Goal: Task Accomplishment & Management: Complete application form

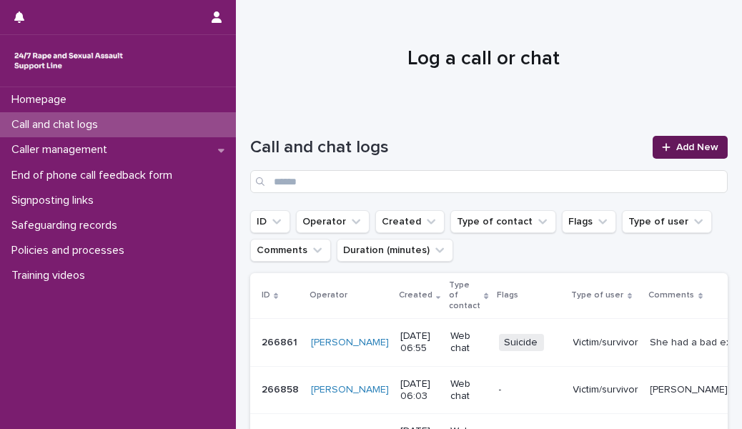
click at [676, 142] on span "Add New" at bounding box center [697, 147] width 42 height 10
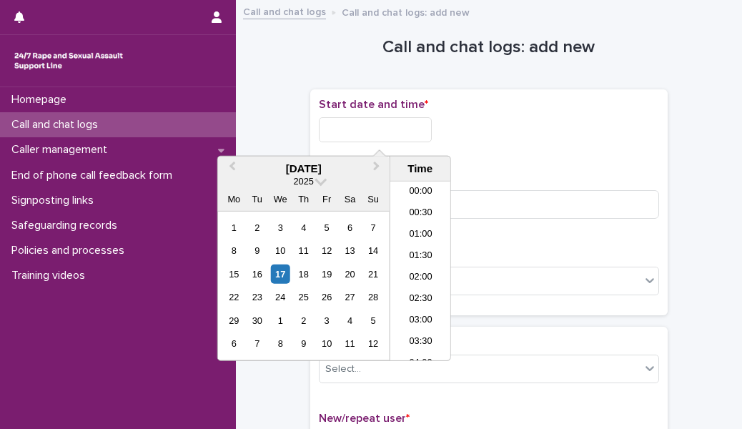
click at [367, 126] on input "text" at bounding box center [375, 129] width 113 height 25
click at [420, 267] on li "17:00" at bounding box center [420, 271] width 61 height 21
type input "**********"
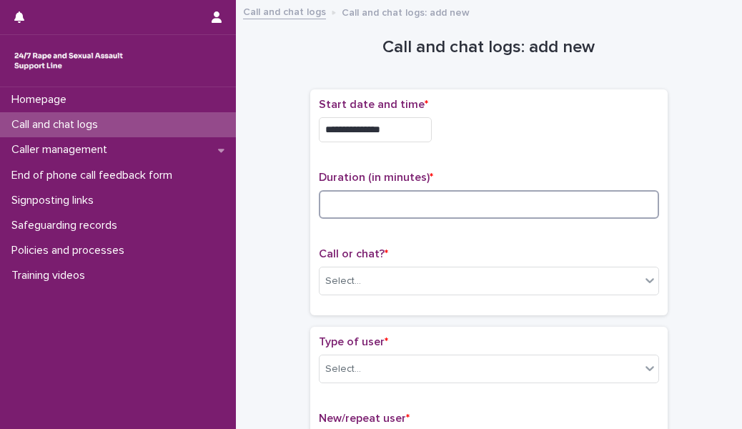
click at [350, 192] on input at bounding box center [489, 204] width 340 height 29
type input "*"
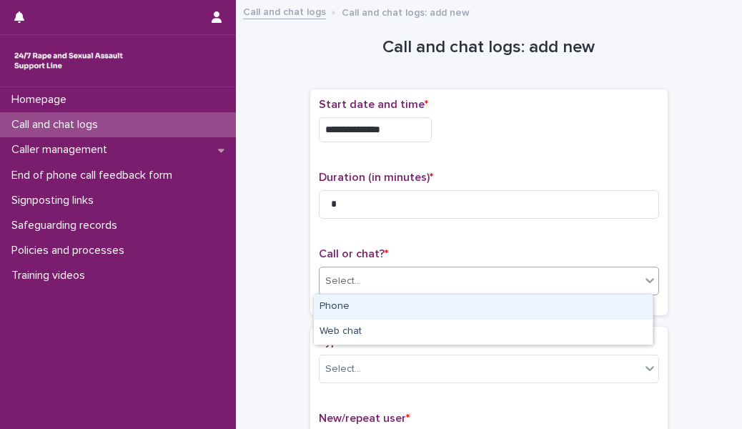
click at [362, 284] on input "text" at bounding box center [362, 281] width 1 height 12
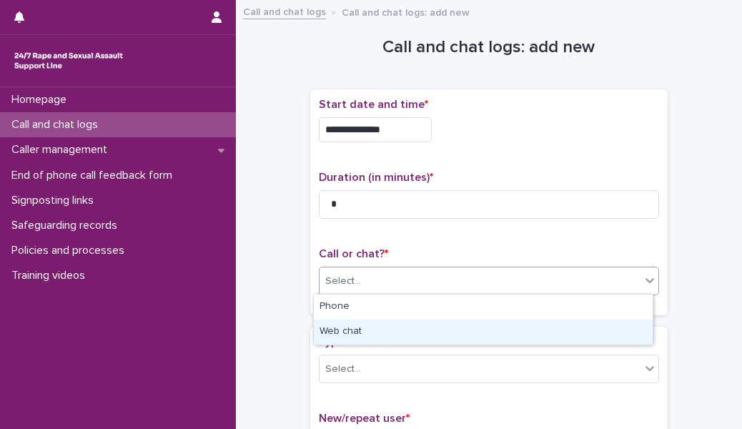
click at [364, 337] on div "Web chat" at bounding box center [483, 332] width 339 height 25
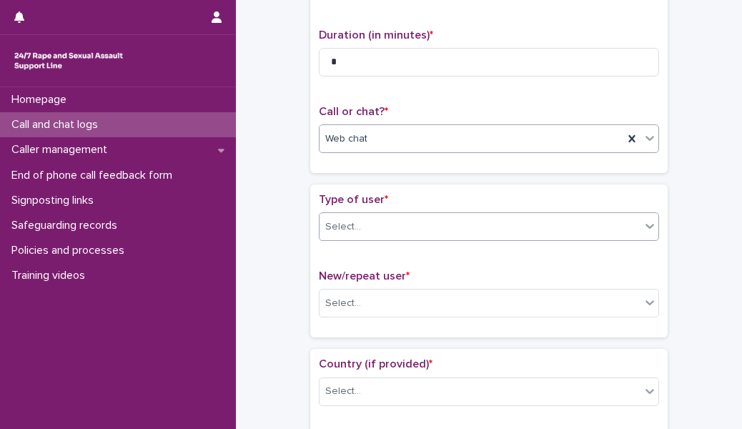
scroll to position [150, 0]
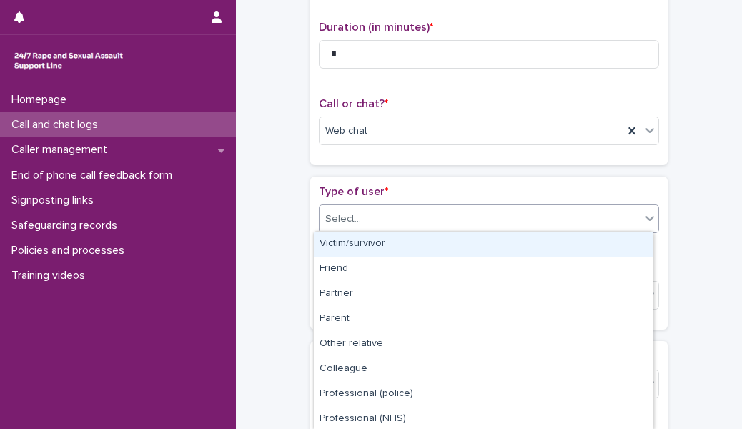
click at [399, 209] on div "Select..." at bounding box center [480, 219] width 321 height 24
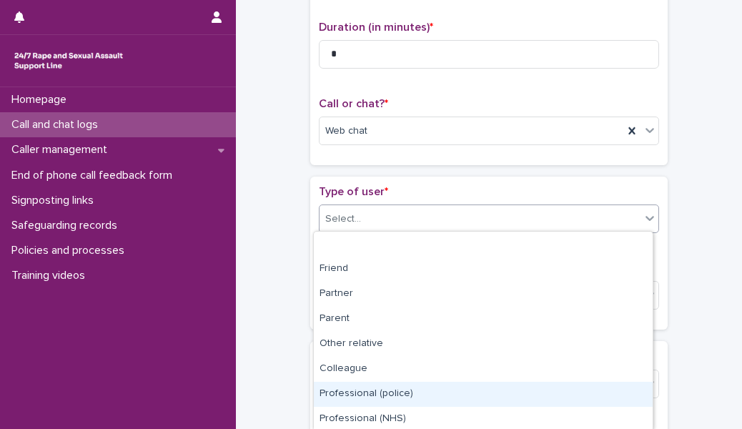
scroll to position [177, 0]
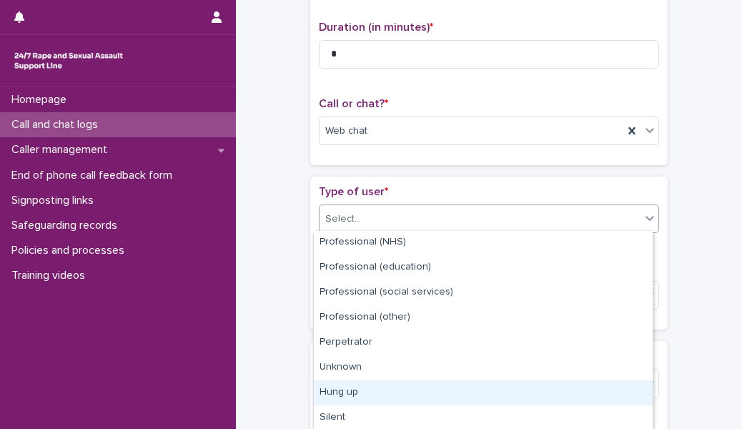
click at [371, 394] on div "Hung up" at bounding box center [483, 392] width 339 height 25
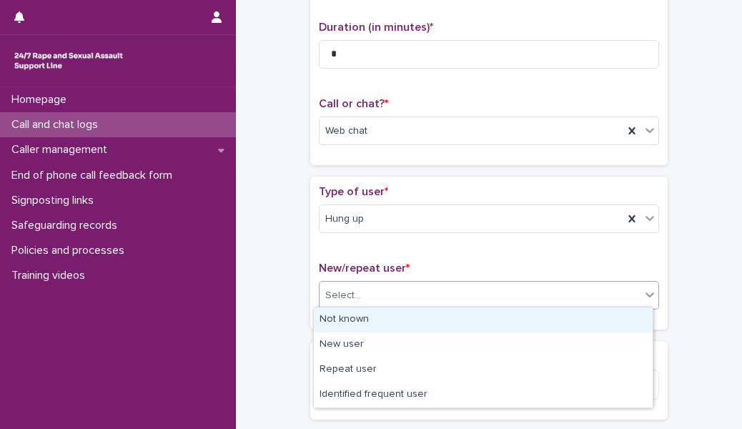
click at [373, 284] on div "Select..." at bounding box center [480, 296] width 321 height 24
click at [369, 313] on div "Not known" at bounding box center [483, 319] width 339 height 25
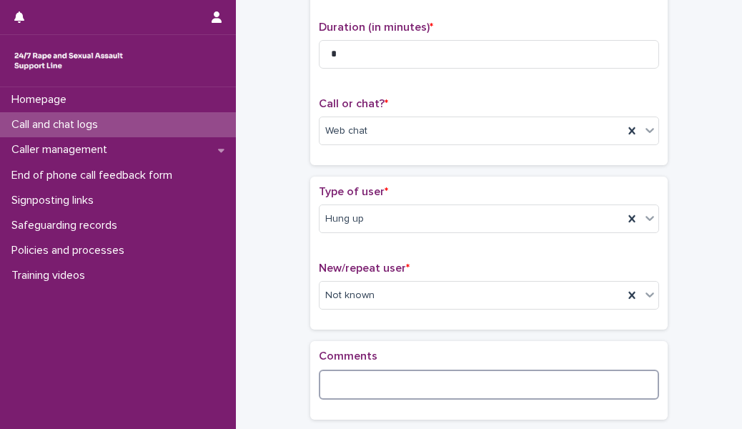
click at [352, 373] on textarea at bounding box center [489, 385] width 340 height 30
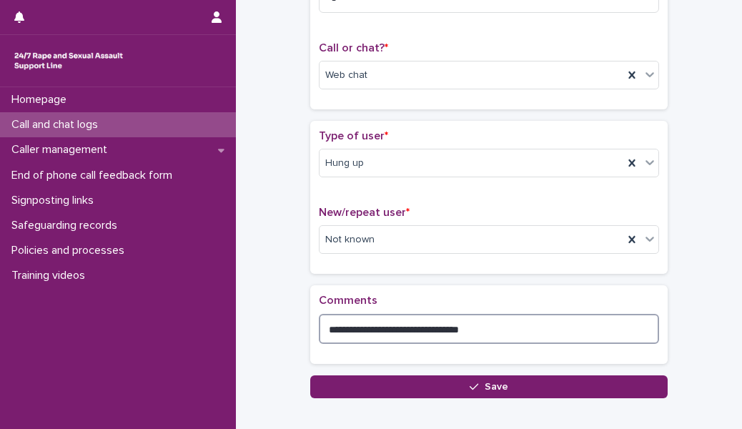
scroll to position [206, 0]
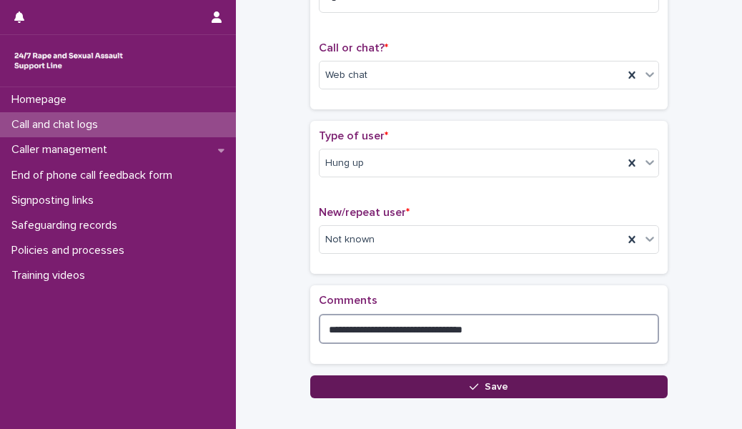
type textarea "**********"
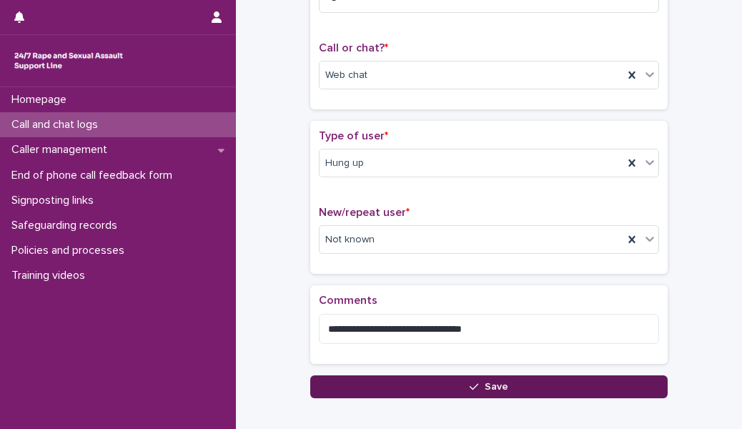
click at [445, 382] on button "Save" at bounding box center [488, 386] width 357 height 23
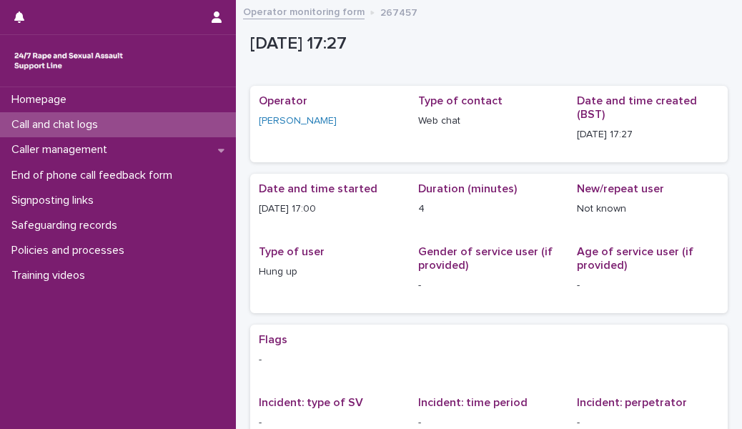
click at [209, 117] on div "Call and chat logs" at bounding box center [118, 124] width 236 height 25
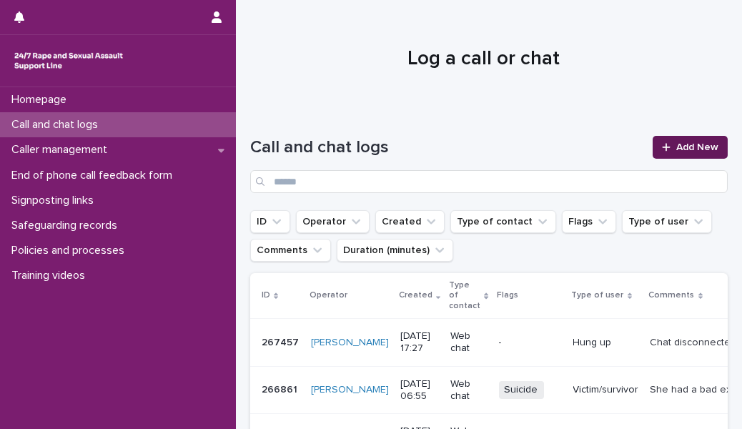
click at [653, 149] on link "Add New" at bounding box center [690, 147] width 75 height 23
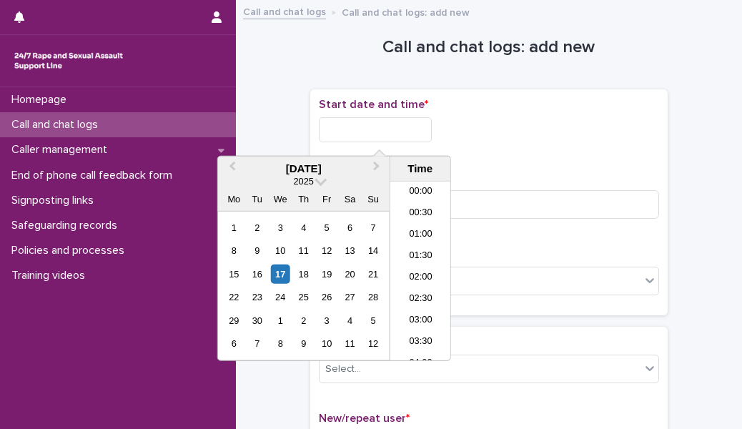
click at [395, 131] on input "text" at bounding box center [375, 129] width 113 height 25
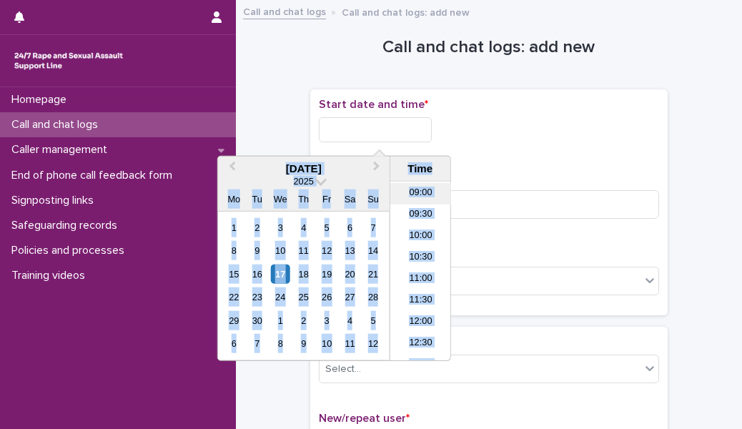
scroll to position [362, 0]
drag, startPoint x: 421, startPoint y: 241, endPoint x: 498, endPoint y: 227, distance: 78.4
click at [498, 227] on body "Homepage Call and chat logs Caller management End of phone call feedback form S…" at bounding box center [371, 214] width 742 height 429
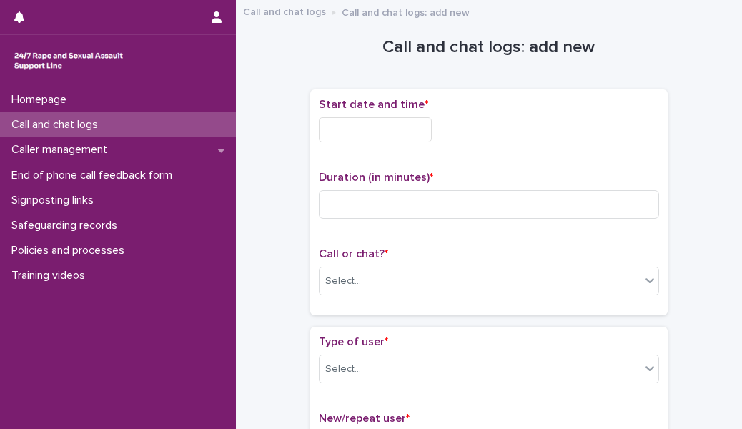
click at [498, 227] on div "Duration (in minutes) *" at bounding box center [489, 200] width 340 height 59
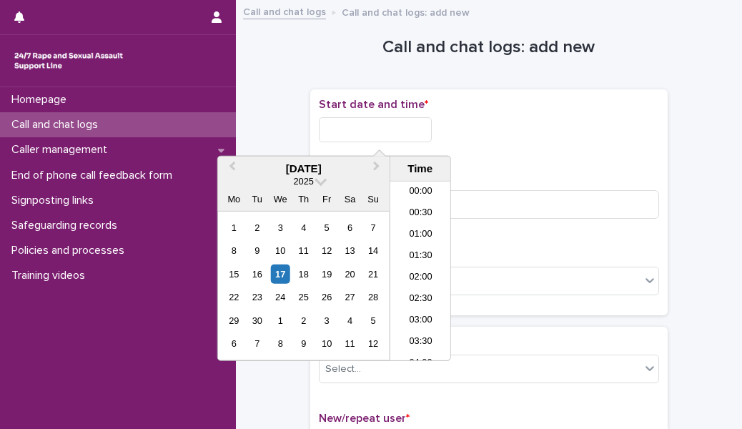
scroll to position [693, 0]
click at [409, 132] on input "text" at bounding box center [375, 129] width 113 height 25
click at [420, 243] on li "17:30" at bounding box center [420, 249] width 61 height 21
type input "**********"
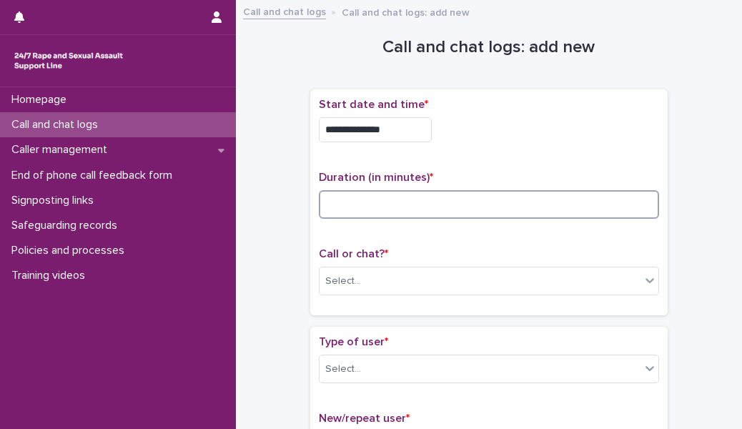
click at [397, 205] on input at bounding box center [489, 204] width 340 height 29
type input "**"
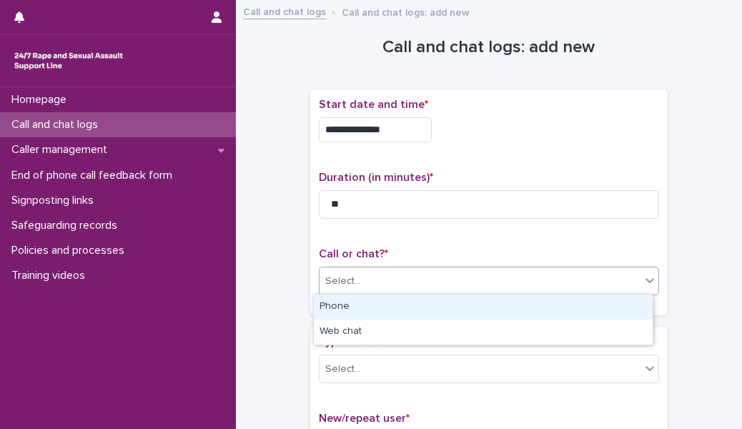
click at [388, 270] on div "Select..." at bounding box center [480, 282] width 321 height 24
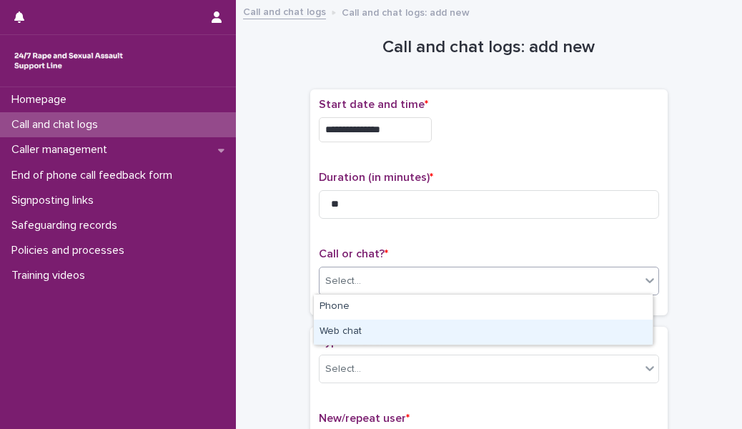
click at [391, 327] on div "Web chat" at bounding box center [483, 332] width 339 height 25
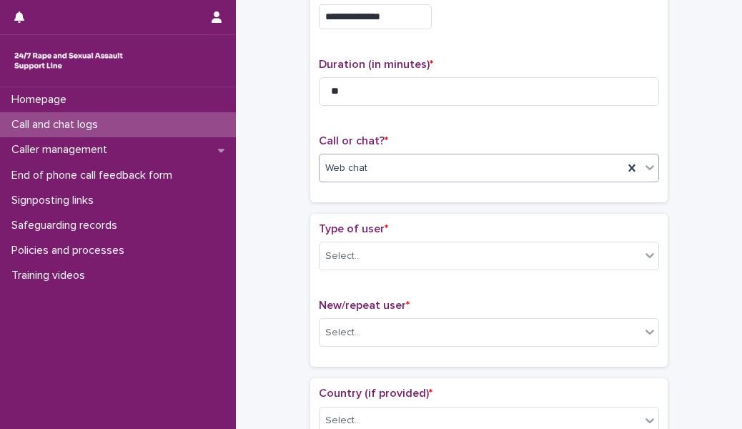
scroll to position [115, 0]
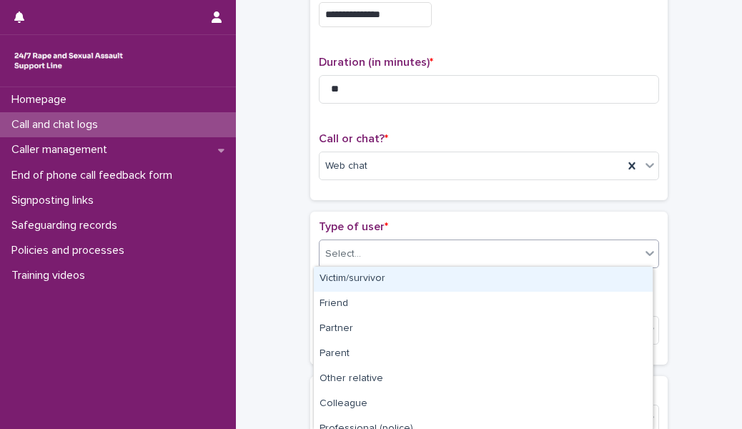
click at [398, 253] on div "Select..." at bounding box center [480, 254] width 321 height 24
click at [397, 272] on div "Victim/survivor" at bounding box center [483, 279] width 339 height 25
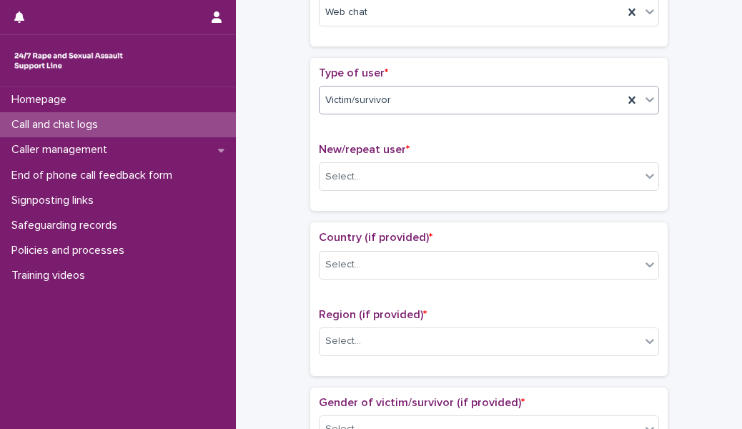
scroll to position [272, 0]
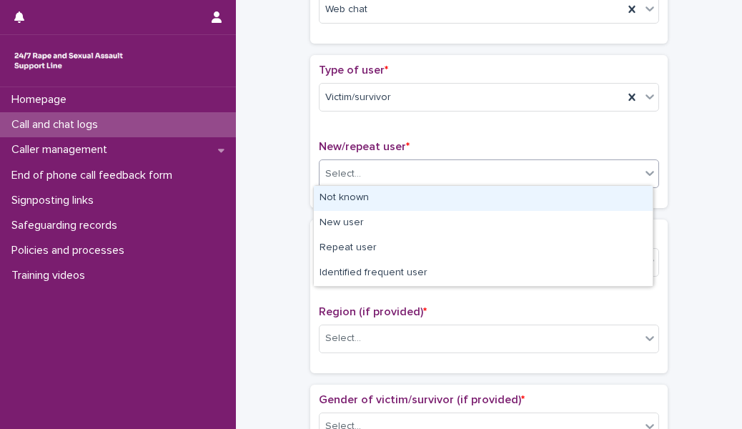
click at [410, 164] on div "Select..." at bounding box center [480, 174] width 321 height 24
click at [398, 192] on div "Not known" at bounding box center [483, 198] width 339 height 25
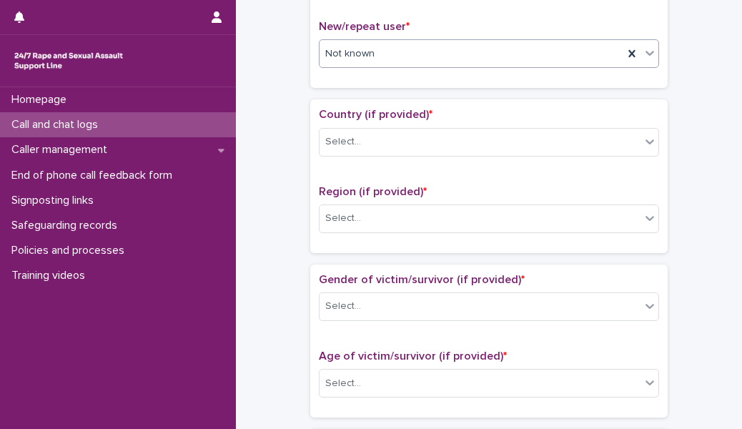
scroll to position [393, 0]
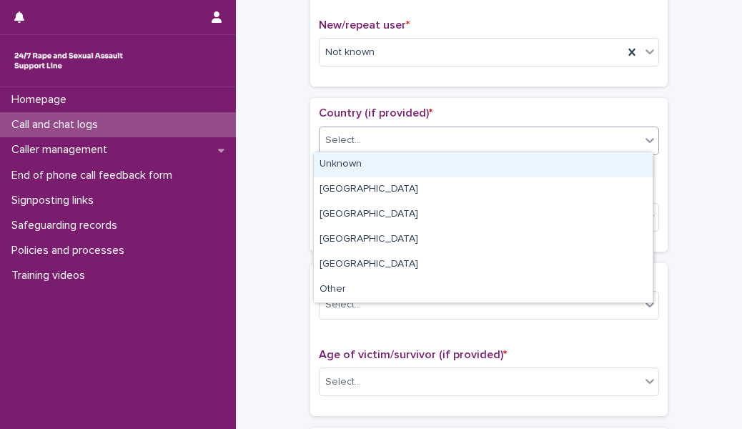
click at [405, 129] on div "Select..." at bounding box center [480, 141] width 321 height 24
click at [392, 167] on div "Unknown" at bounding box center [483, 164] width 339 height 25
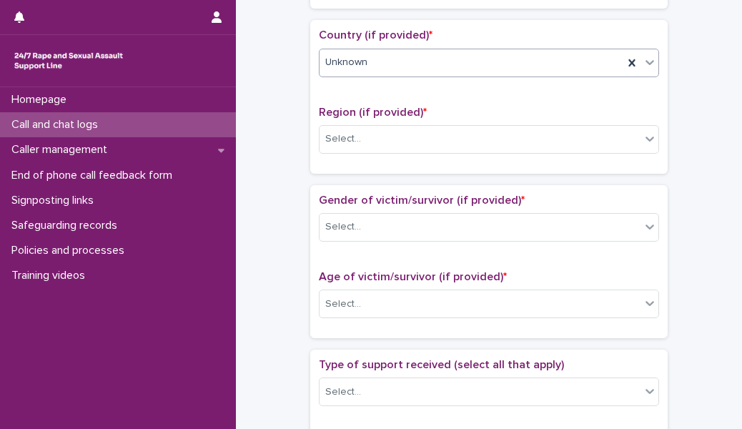
scroll to position [474, 0]
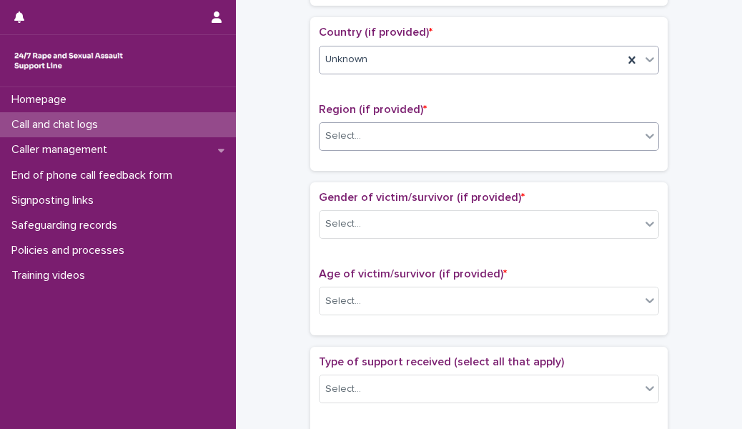
click at [395, 124] on div "Select..." at bounding box center [480, 136] width 321 height 24
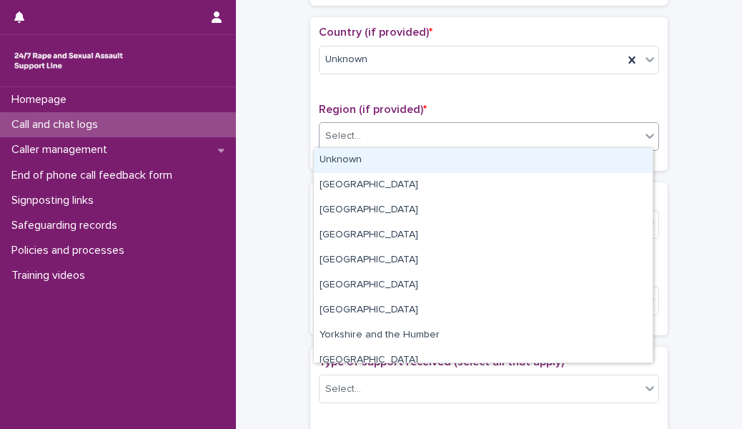
click at [395, 148] on div "Unknown" at bounding box center [483, 160] width 339 height 25
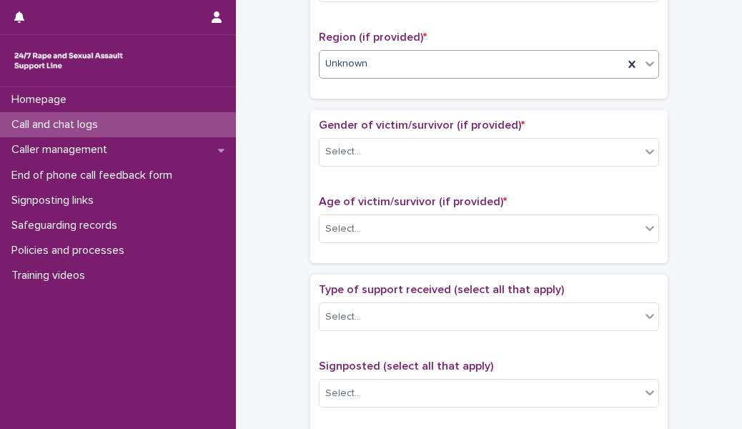
scroll to position [563, 0]
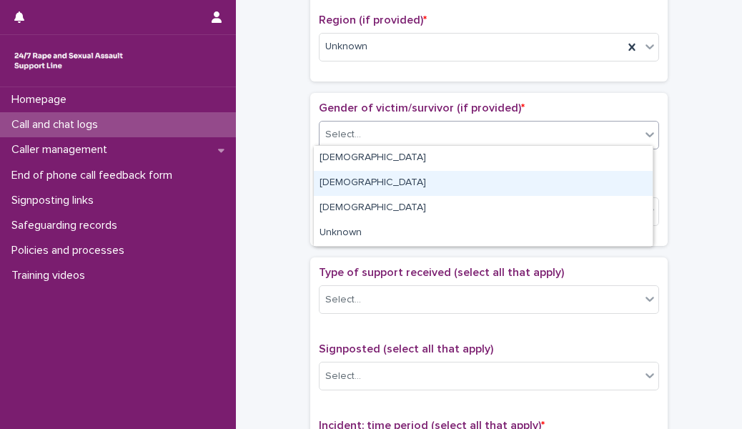
drag, startPoint x: 395, startPoint y: 127, endPoint x: 393, endPoint y: 169, distance: 42.9
click at [394, 171] on body "**********" at bounding box center [371, 214] width 742 height 429
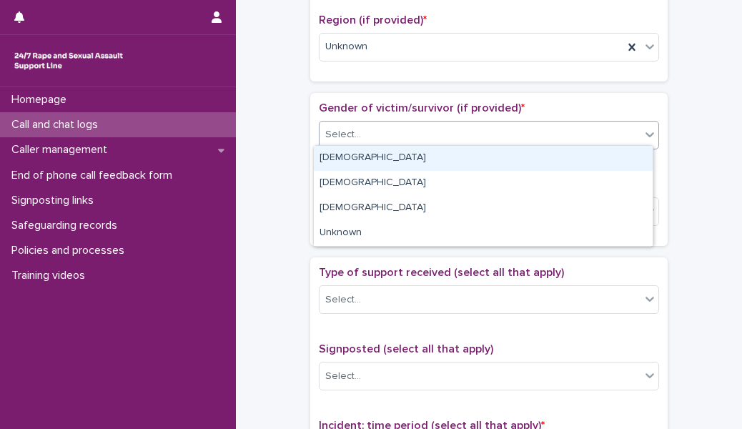
click at [398, 158] on div "[DEMOGRAPHIC_DATA]" at bounding box center [483, 158] width 339 height 25
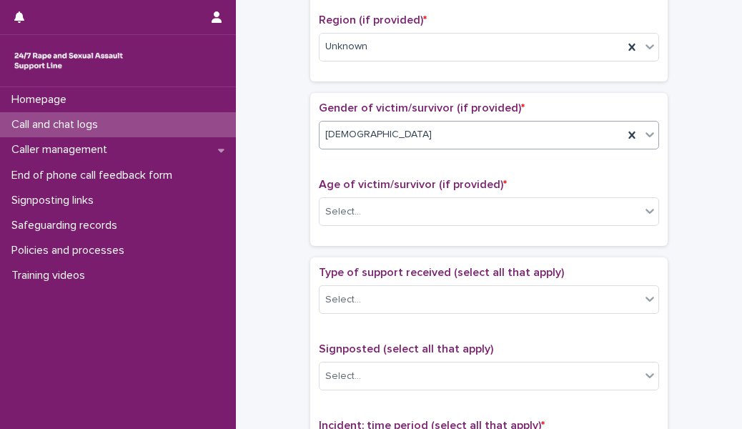
scroll to position [622, 0]
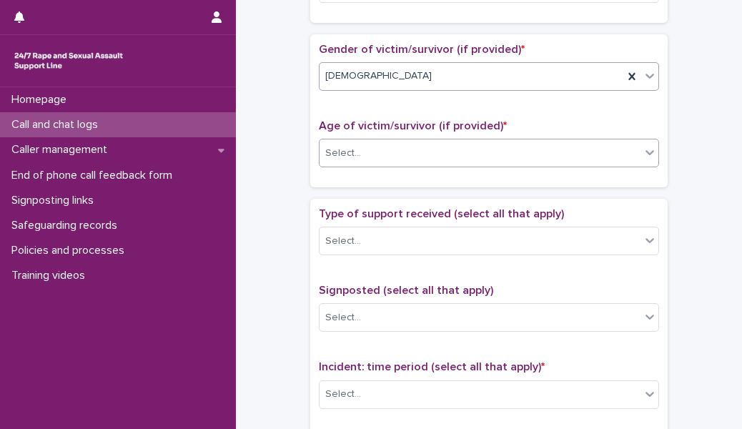
click at [398, 144] on div "Select..." at bounding box center [480, 154] width 321 height 24
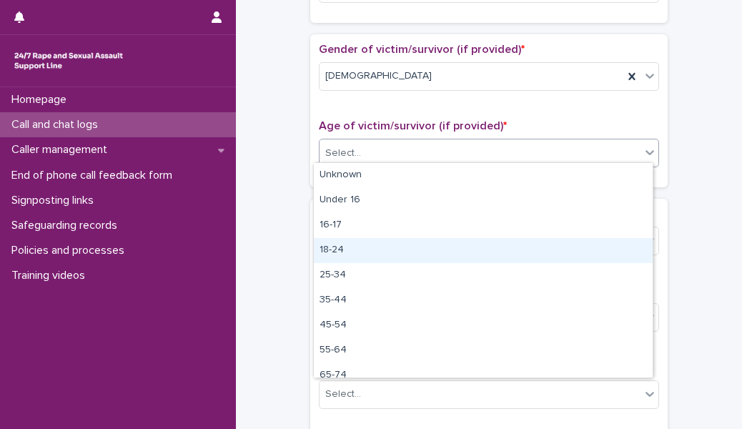
click at [385, 249] on div "18-24" at bounding box center [483, 250] width 339 height 25
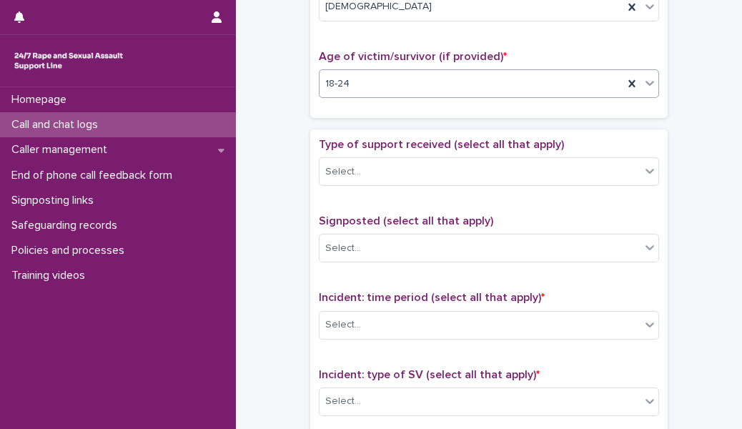
scroll to position [691, 0]
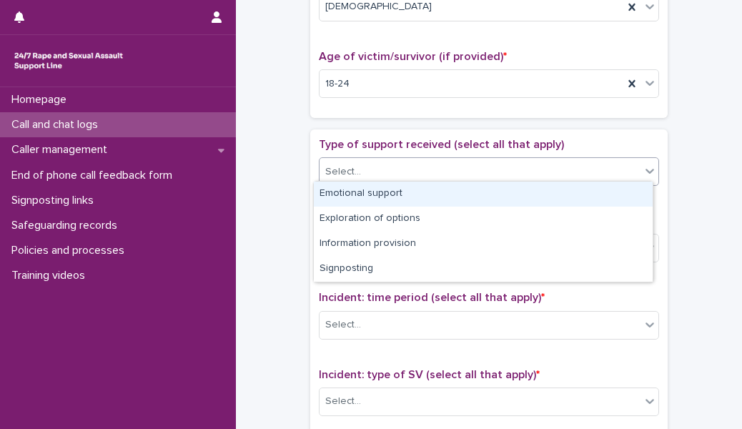
drag, startPoint x: 408, startPoint y: 165, endPoint x: 406, endPoint y: 201, distance: 35.8
click at [406, 201] on body "**********" at bounding box center [371, 214] width 742 height 429
click at [406, 201] on div "Emotional support" at bounding box center [483, 194] width 339 height 25
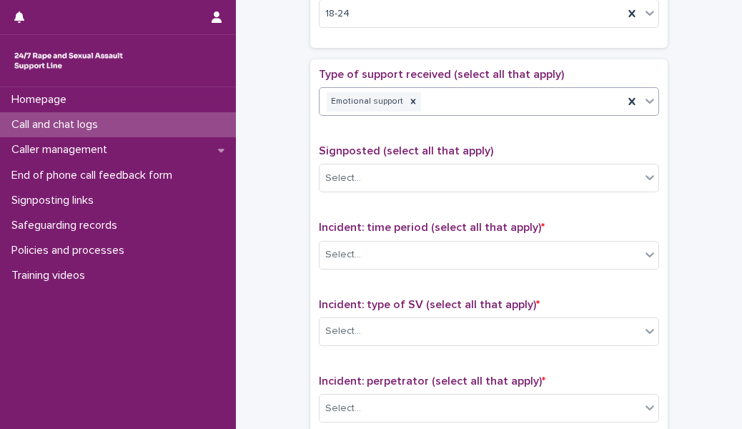
scroll to position [764, 0]
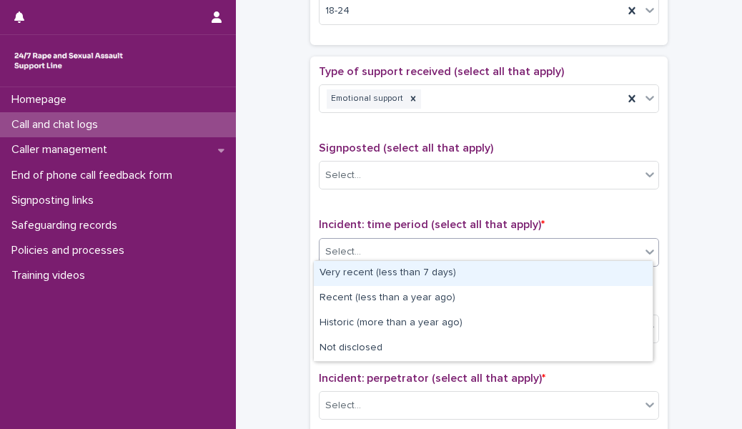
click at [396, 249] on div "Select..." at bounding box center [480, 252] width 321 height 24
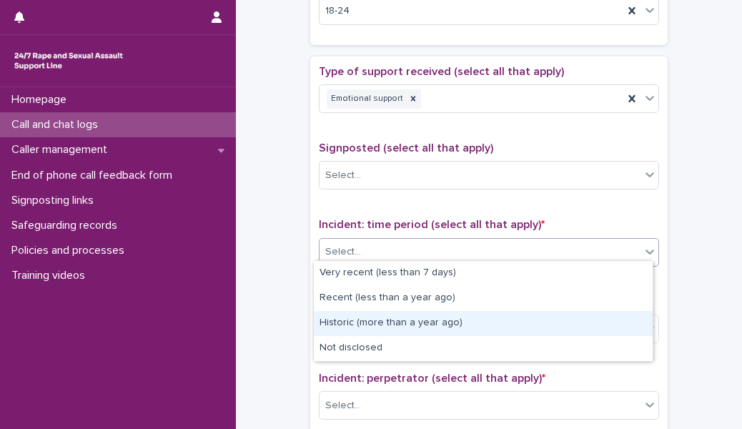
click at [402, 314] on div "Historic (more than a year ago)" at bounding box center [483, 323] width 339 height 25
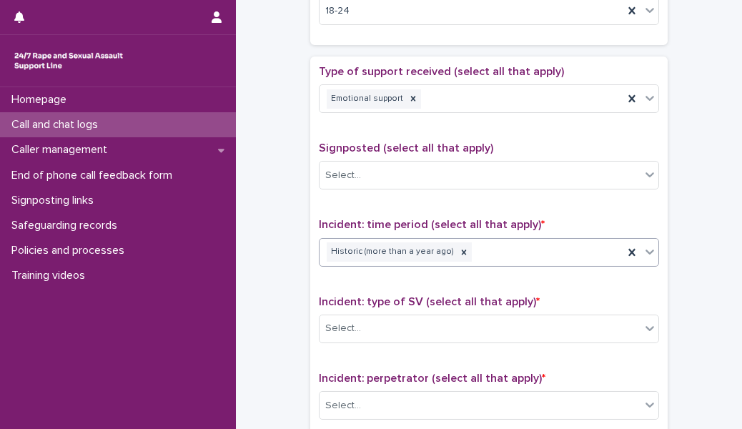
scroll to position [860, 0]
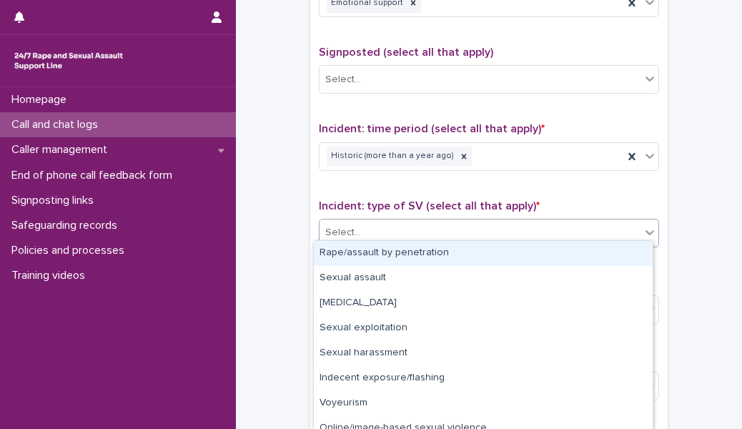
click at [417, 222] on div "Select..." at bounding box center [480, 233] width 321 height 24
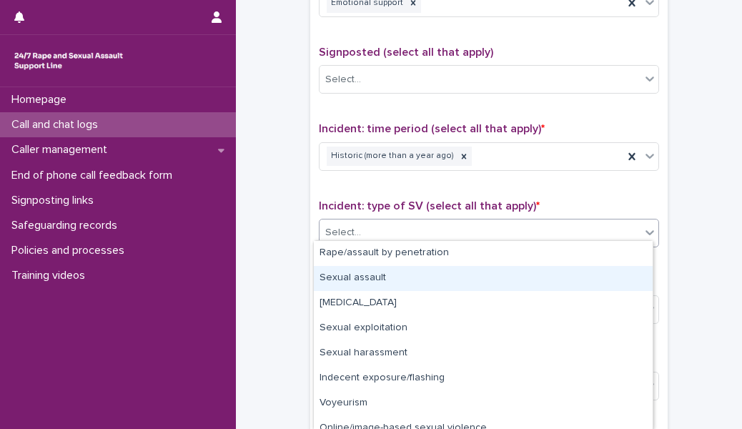
click at [412, 275] on div "Sexual assault" at bounding box center [483, 278] width 339 height 25
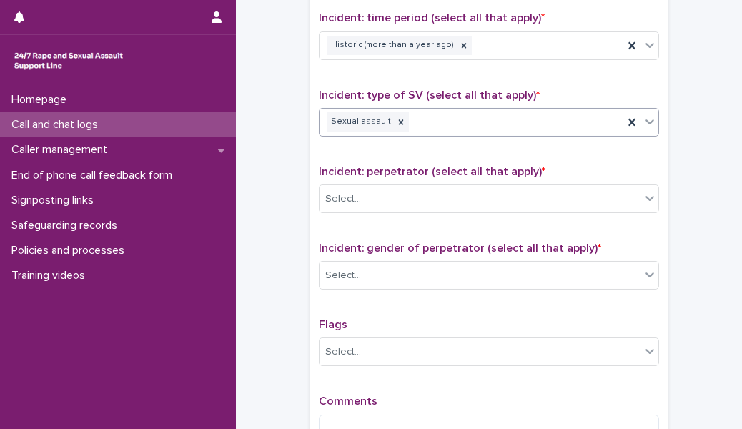
scroll to position [972, 0]
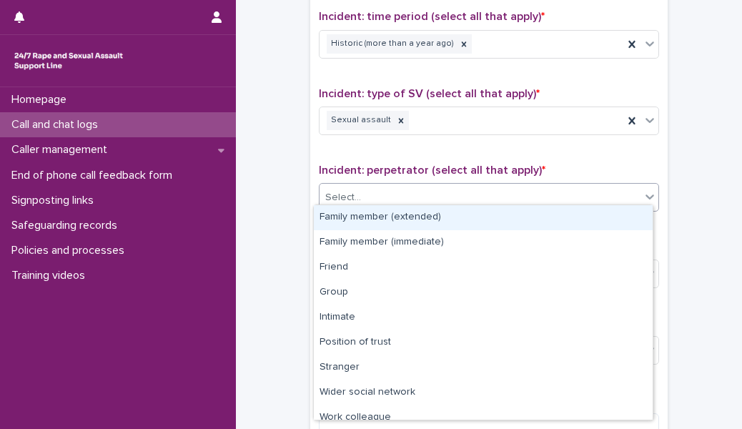
click at [417, 186] on div "Select..." at bounding box center [480, 198] width 321 height 24
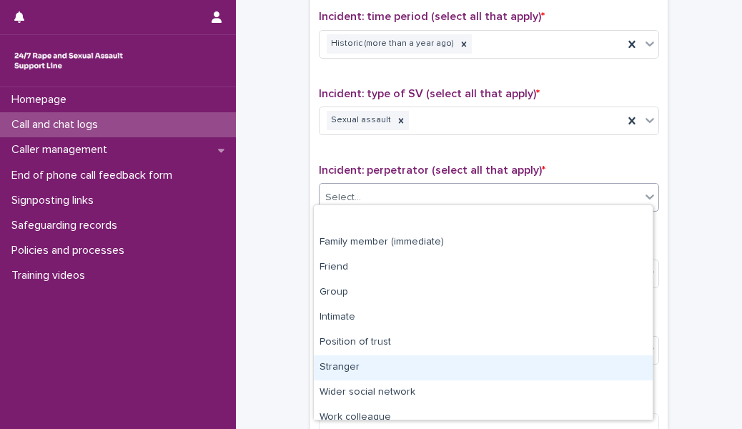
scroll to position [60, 0]
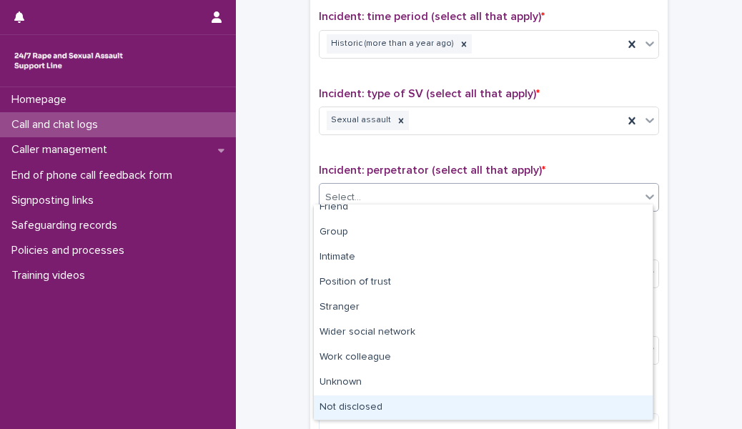
click at [377, 402] on div "Not disclosed" at bounding box center [483, 407] width 339 height 25
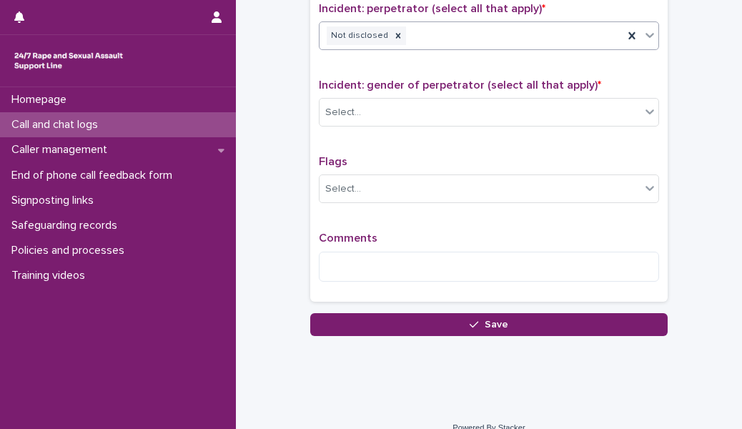
scroll to position [1145, 0]
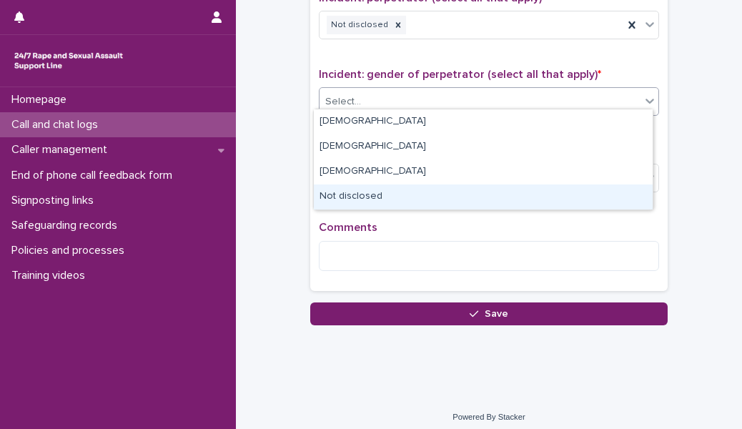
drag, startPoint x: 414, startPoint y: 89, endPoint x: 398, endPoint y: 186, distance: 97.8
click at [398, 186] on body "**********" at bounding box center [371, 214] width 742 height 429
click at [398, 186] on div "Not disclosed" at bounding box center [483, 196] width 339 height 25
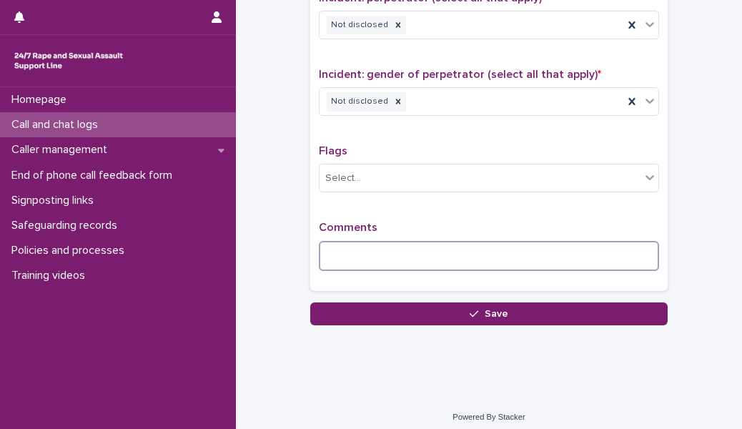
click at [380, 249] on textarea at bounding box center [489, 256] width 340 height 30
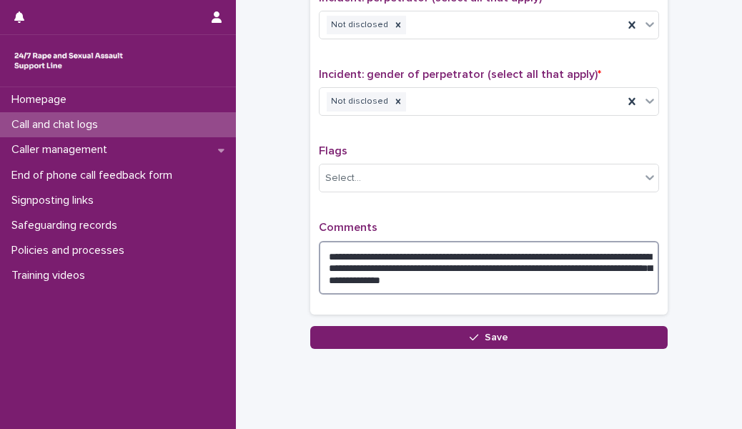
click at [548, 272] on textarea "**********" at bounding box center [489, 268] width 340 height 54
click at [574, 276] on textarea "**********" at bounding box center [489, 268] width 340 height 54
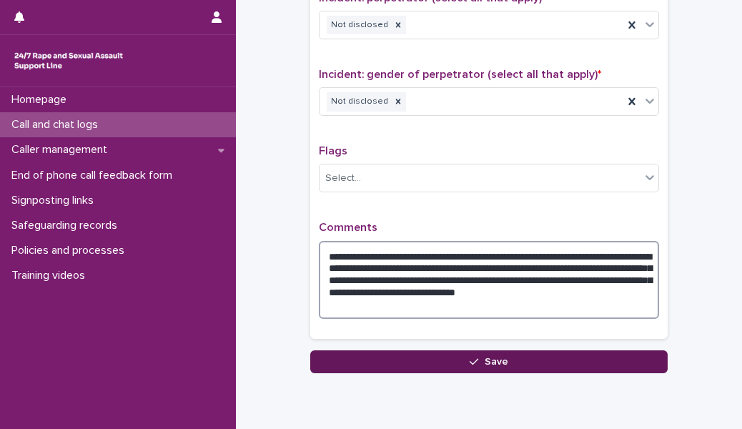
type textarea "**********"
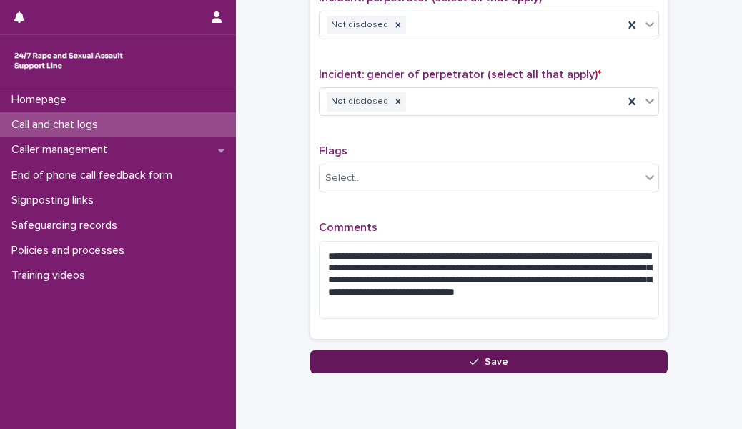
click at [455, 353] on button "Save" at bounding box center [488, 361] width 357 height 23
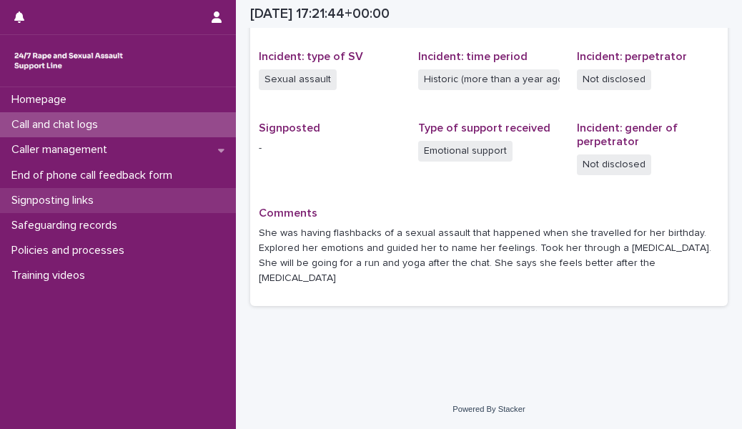
scroll to position [345, 0]
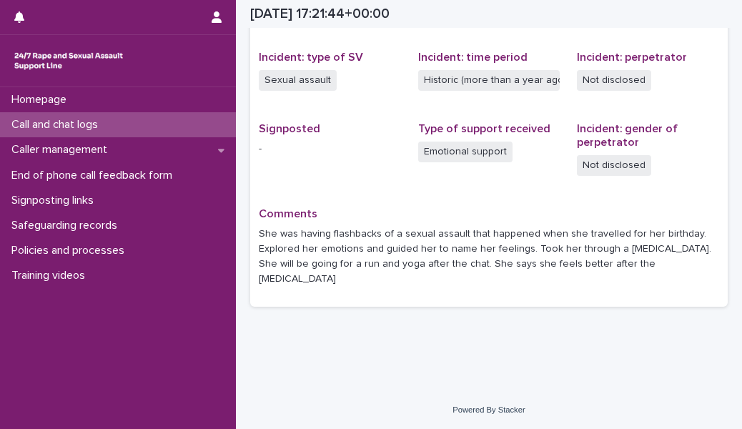
click at [177, 122] on div "Call and chat logs" at bounding box center [118, 124] width 236 height 25
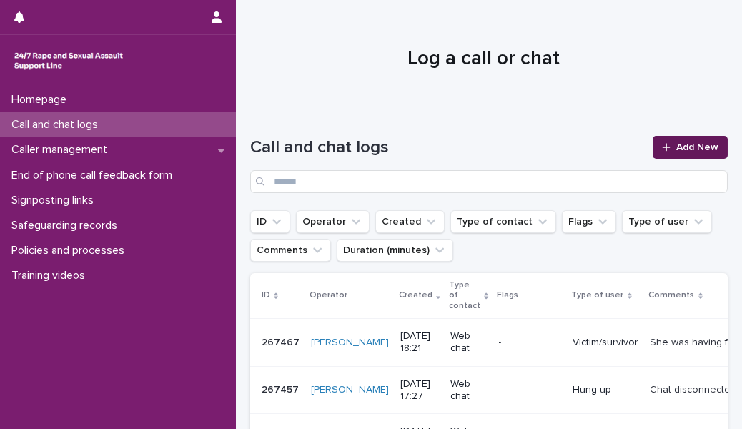
click at [679, 149] on span "Add New" at bounding box center [697, 147] width 42 height 10
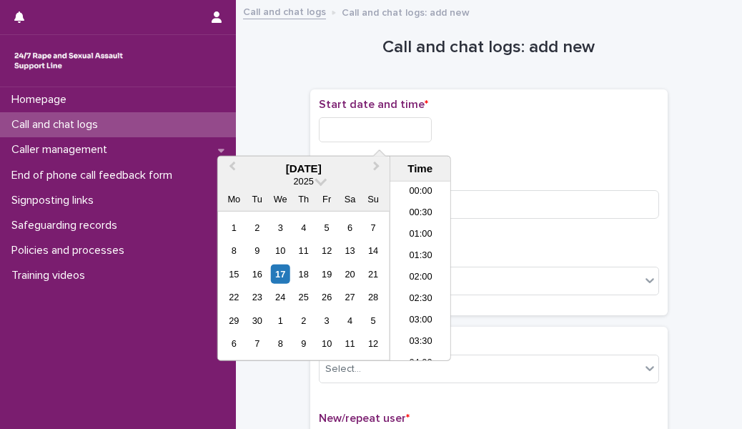
click at [355, 137] on input "text" at bounding box center [375, 129] width 113 height 25
click at [422, 252] on li "18:30" at bounding box center [420, 249] width 61 height 21
type input "**********"
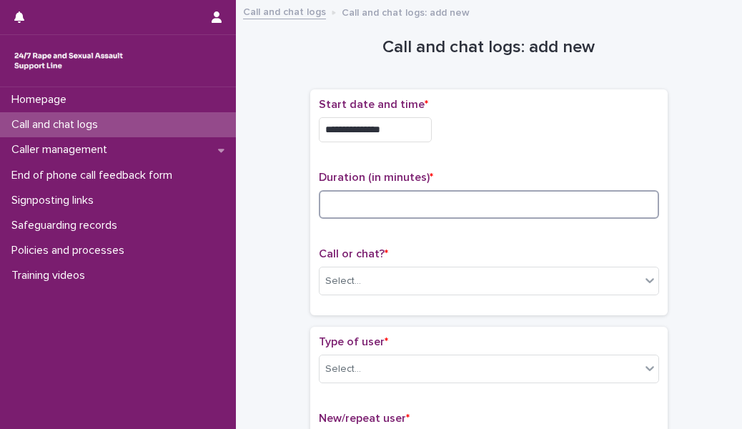
click at [405, 208] on input at bounding box center [489, 204] width 340 height 29
type input "**"
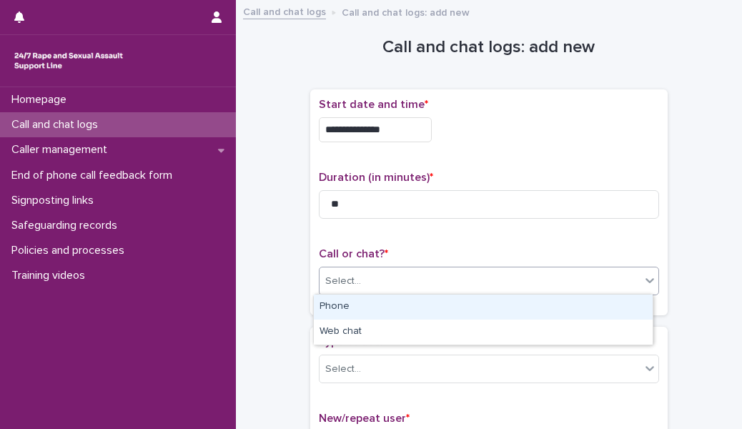
click at [403, 274] on div "Select..." at bounding box center [480, 282] width 321 height 24
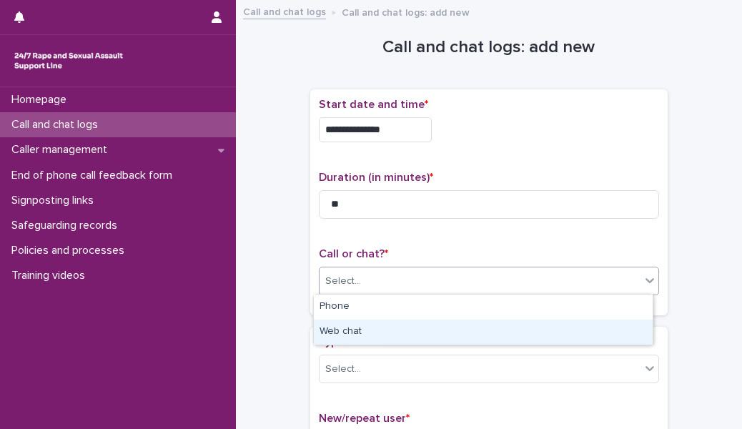
click at [401, 330] on div "Web chat" at bounding box center [483, 332] width 339 height 25
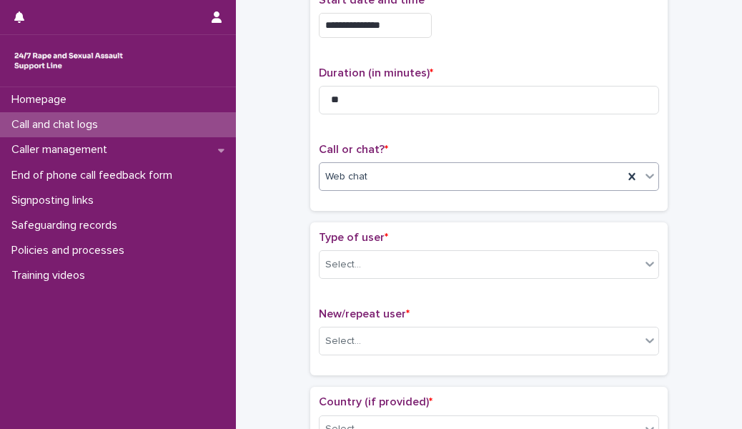
scroll to position [107, 0]
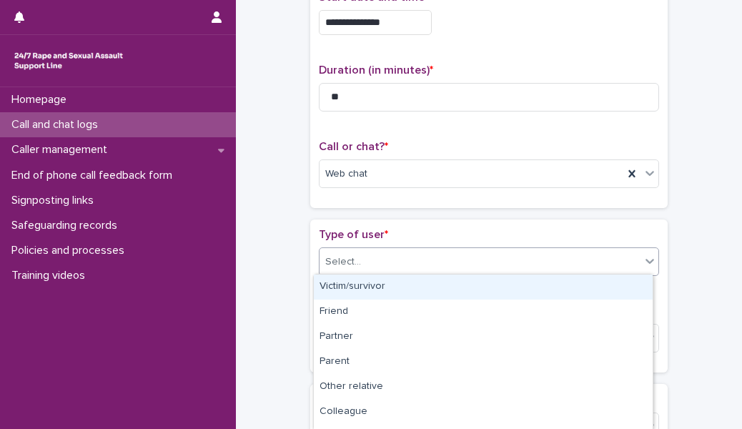
click at [401, 262] on div "Select..." at bounding box center [480, 262] width 321 height 24
click at [407, 283] on div "Victim/survivor" at bounding box center [483, 287] width 339 height 25
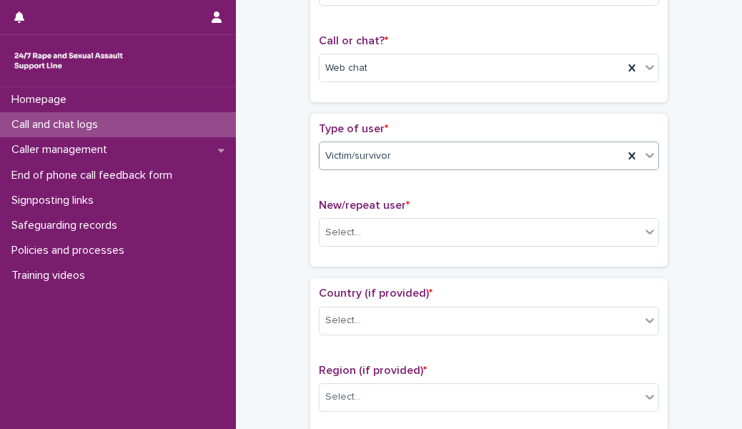
scroll to position [216, 0]
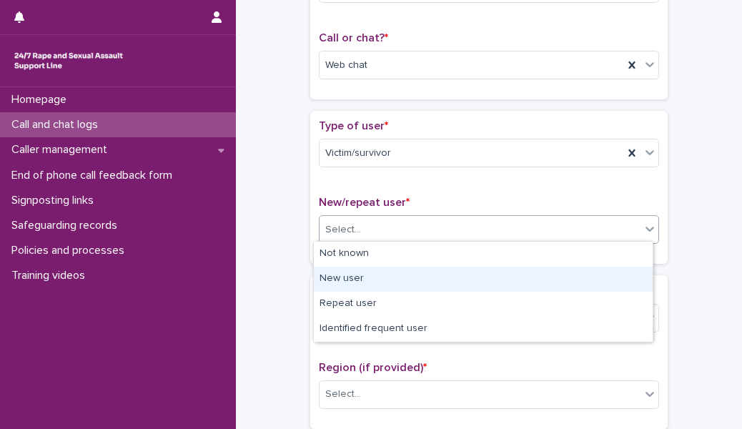
drag, startPoint x: 411, startPoint y: 230, endPoint x: 408, endPoint y: 275, distance: 45.1
click at [408, 275] on body "**********" at bounding box center [371, 214] width 742 height 429
click at [408, 275] on div "New user" at bounding box center [483, 279] width 339 height 25
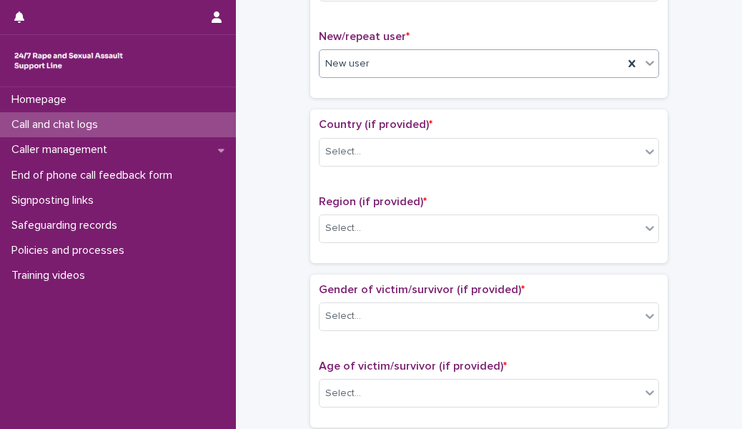
scroll to position [383, 0]
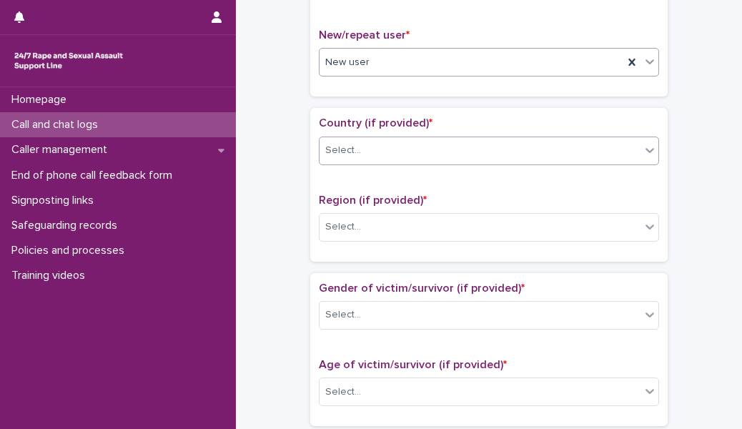
click at [420, 149] on div "Select..." at bounding box center [480, 151] width 321 height 24
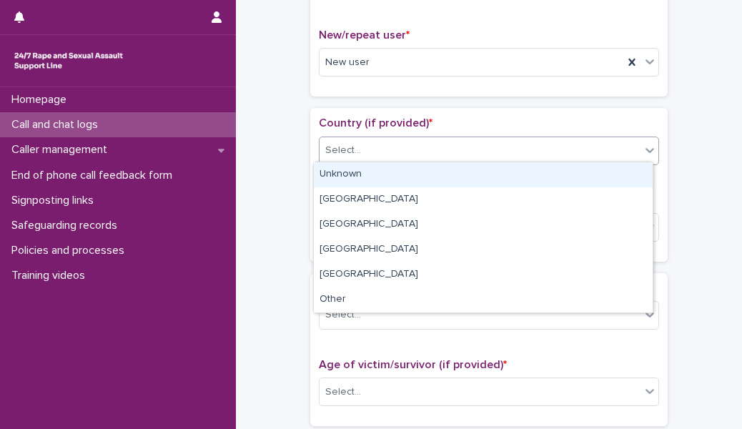
click at [418, 172] on div "Unknown" at bounding box center [483, 174] width 339 height 25
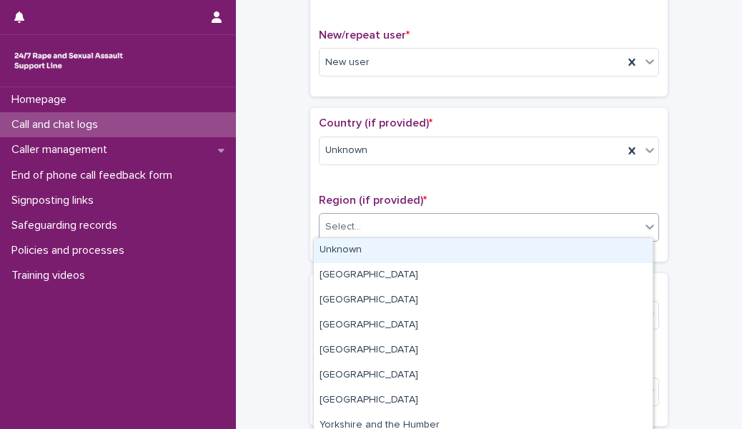
click at [400, 229] on div "Select..." at bounding box center [480, 227] width 321 height 24
click at [398, 246] on div "Unknown" at bounding box center [483, 250] width 339 height 25
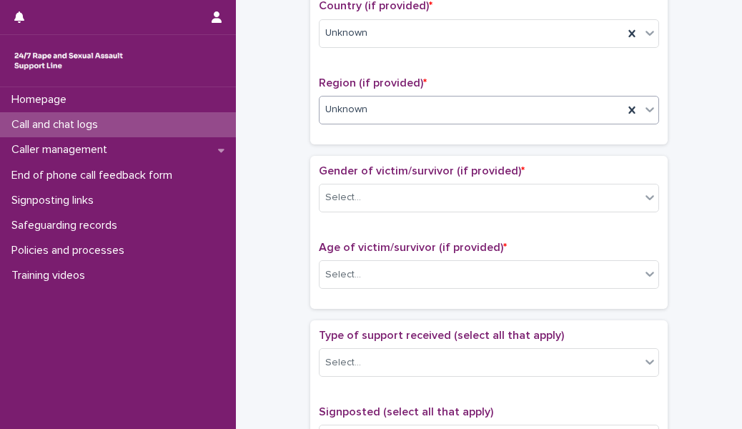
scroll to position [502, 0]
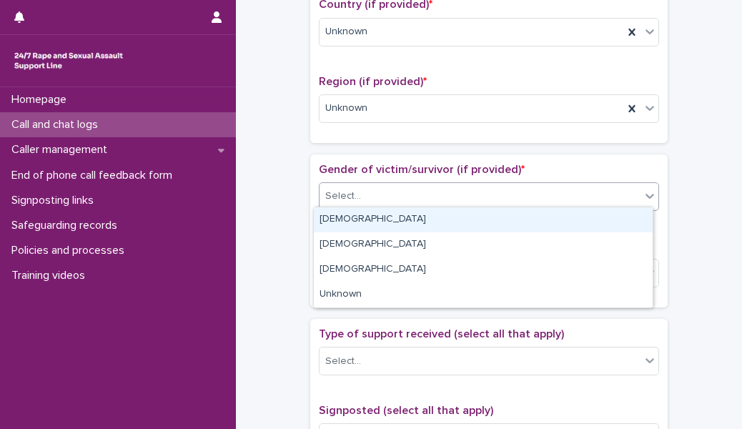
click at [389, 236] on body "**********" at bounding box center [371, 214] width 742 height 429
click at [390, 224] on div "[DEMOGRAPHIC_DATA]" at bounding box center [483, 219] width 339 height 25
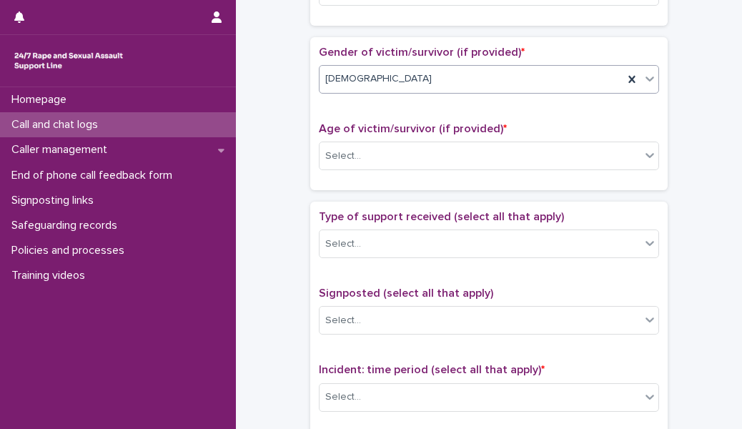
scroll to position [621, 0]
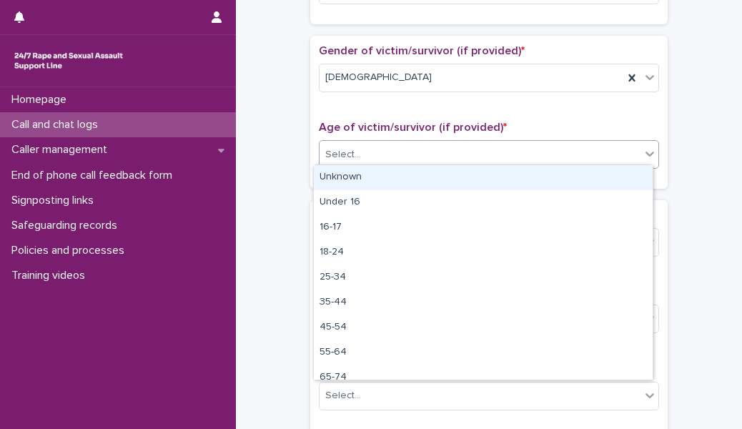
click at [397, 162] on div "Select..." at bounding box center [489, 154] width 340 height 29
click at [399, 184] on div "Unknown" at bounding box center [483, 177] width 339 height 25
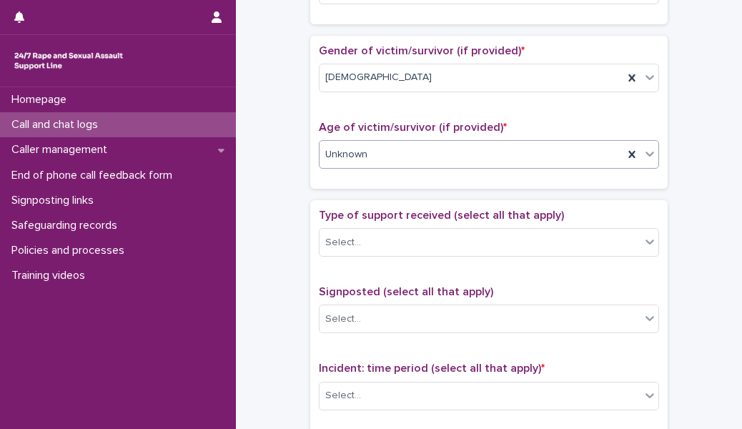
scroll to position [747, 0]
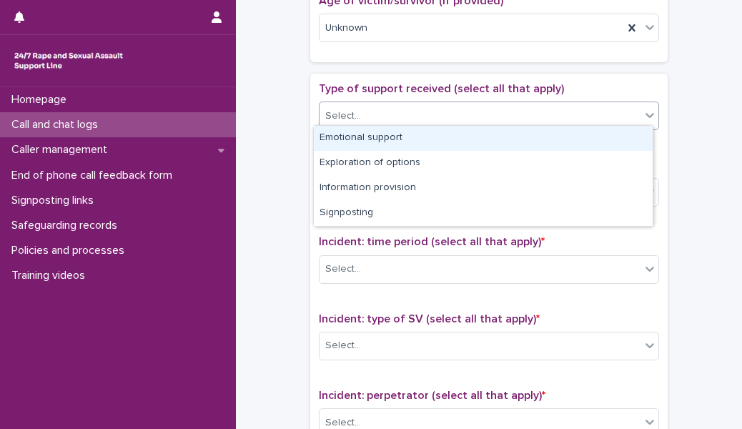
drag, startPoint x: 412, startPoint y: 109, endPoint x: 408, endPoint y: 146, distance: 37.4
click at [408, 146] on body "**********" at bounding box center [371, 214] width 742 height 429
click at [408, 146] on div "Emotional support" at bounding box center [483, 138] width 339 height 25
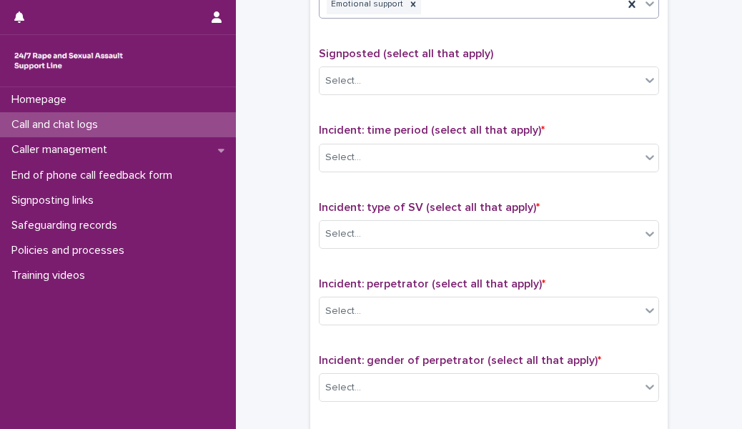
scroll to position [863, 0]
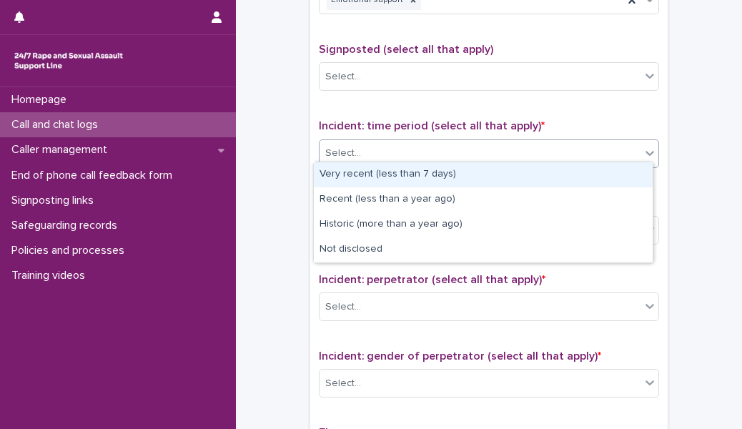
click at [408, 146] on div "Select..." at bounding box center [480, 154] width 321 height 24
click at [439, 178] on div "Very recent (less than 7 days)" at bounding box center [483, 174] width 339 height 25
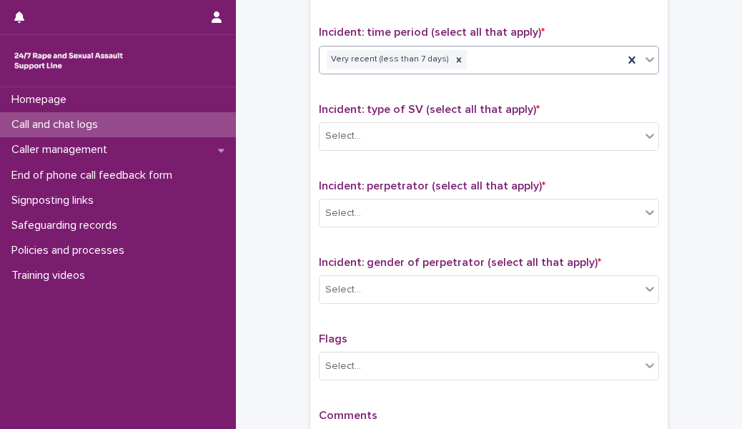
scroll to position [958, 0]
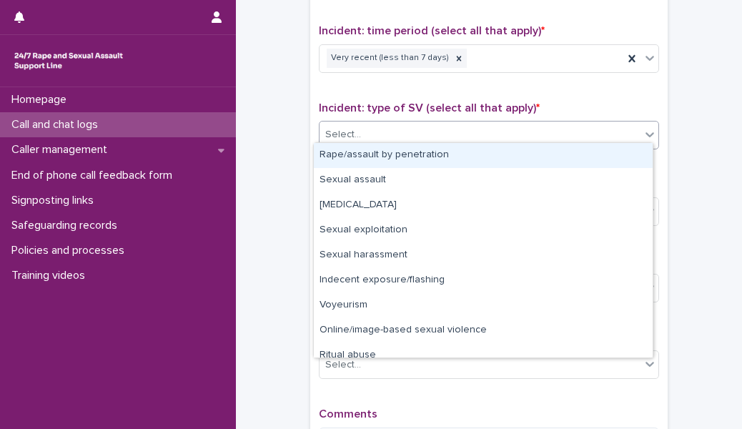
click at [424, 132] on div "Select..." at bounding box center [480, 135] width 321 height 24
click at [421, 151] on div "Rape/assault by penetration" at bounding box center [483, 155] width 339 height 25
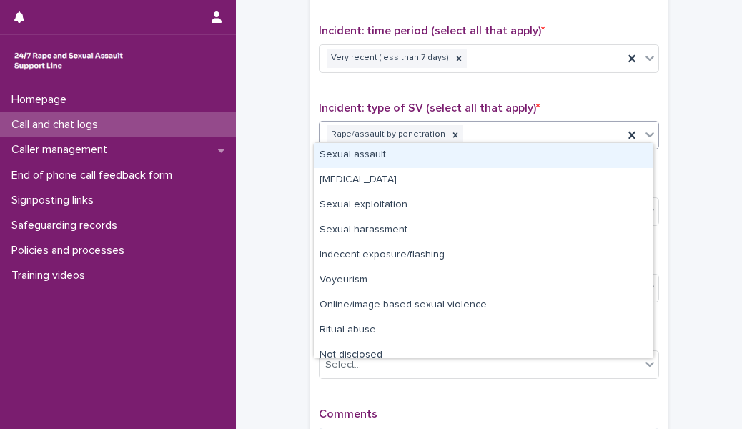
click at [467, 123] on div "Rape/assault by penetration" at bounding box center [472, 134] width 304 height 25
click at [427, 157] on div "Sexual assault" at bounding box center [483, 155] width 339 height 25
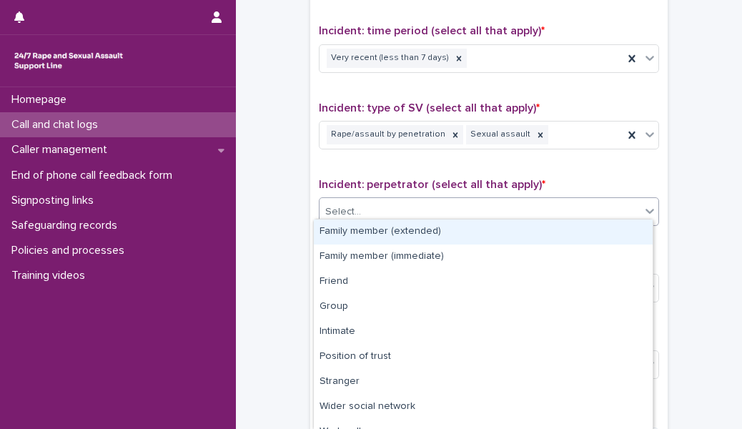
click at [390, 207] on div "Select..." at bounding box center [480, 212] width 321 height 24
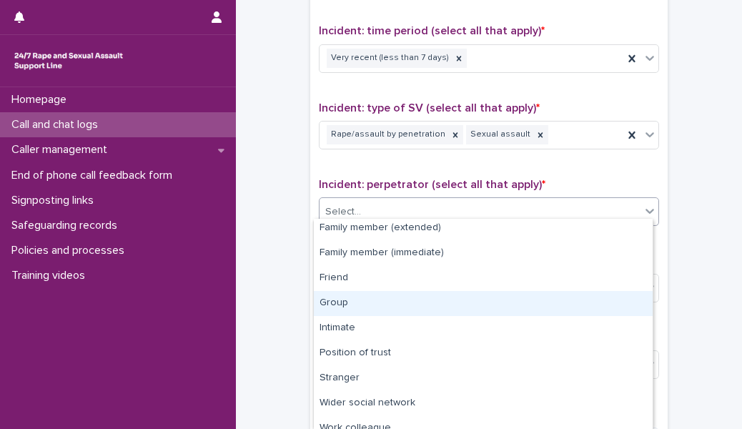
scroll to position [6, 0]
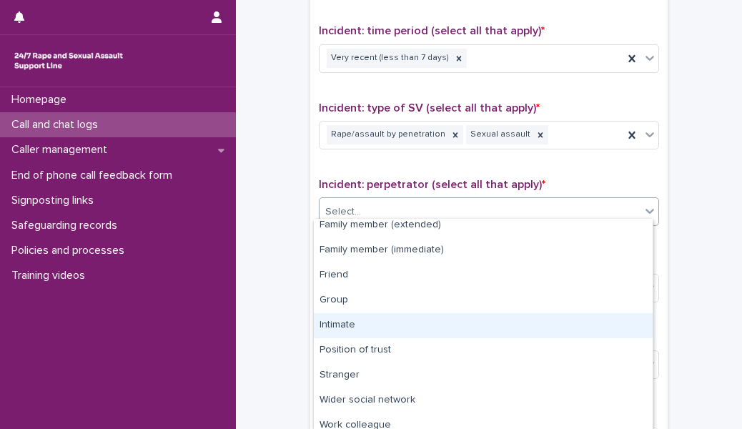
drag, startPoint x: 380, startPoint y: 293, endPoint x: 379, endPoint y: 314, distance: 20.8
click at [379, 314] on div "Intimate" at bounding box center [483, 325] width 339 height 25
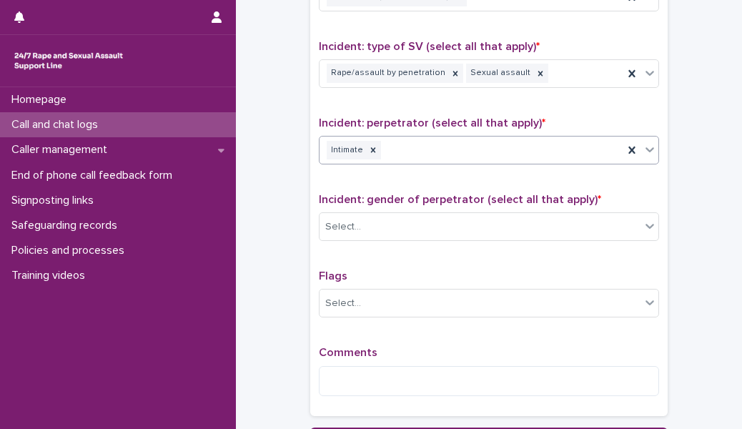
scroll to position [1027, 0]
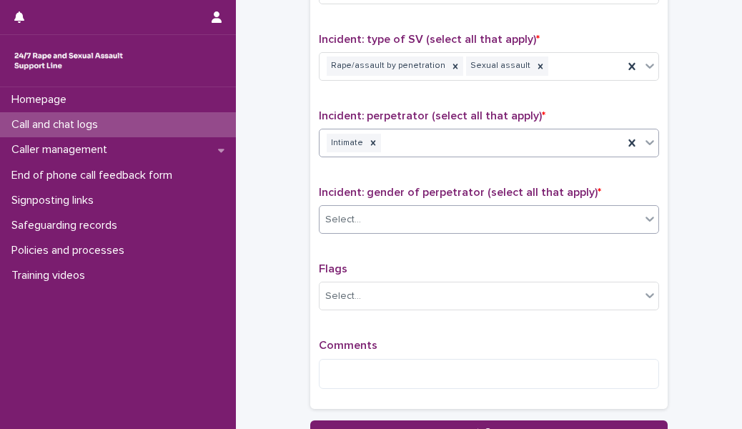
click at [385, 211] on div "Select..." at bounding box center [480, 220] width 321 height 24
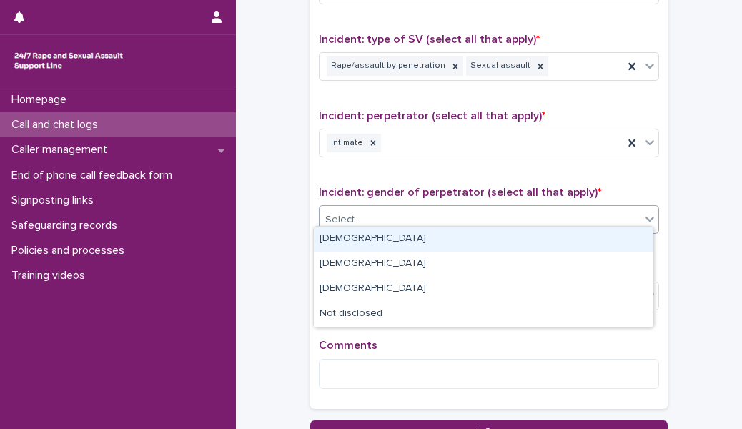
click at [387, 235] on div "[DEMOGRAPHIC_DATA]" at bounding box center [483, 239] width 339 height 25
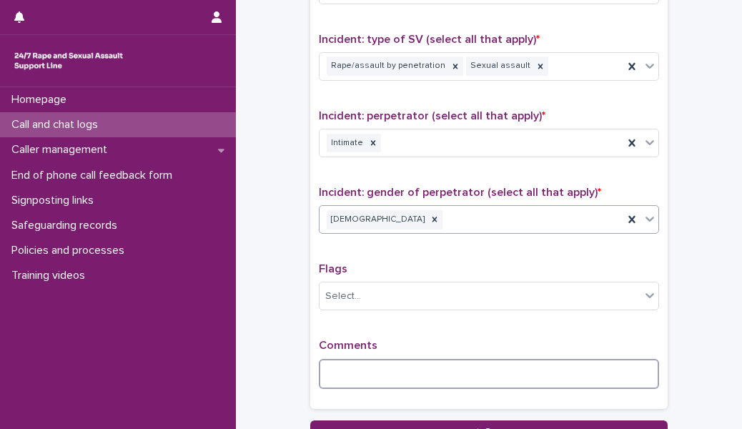
click at [369, 359] on textarea at bounding box center [489, 374] width 340 height 30
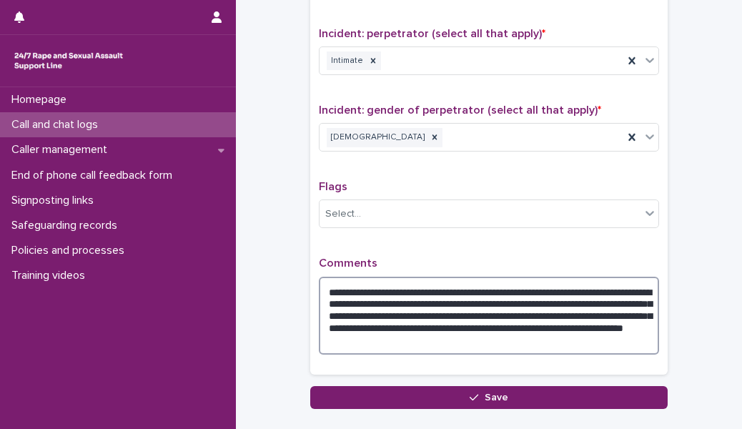
scroll to position [1112, 0]
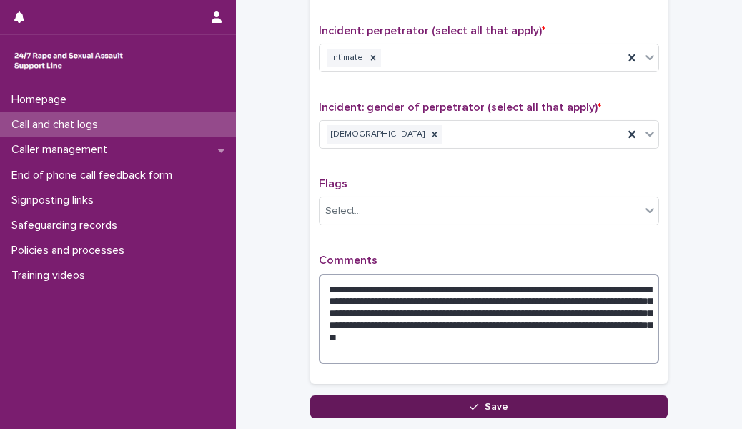
type textarea "**********"
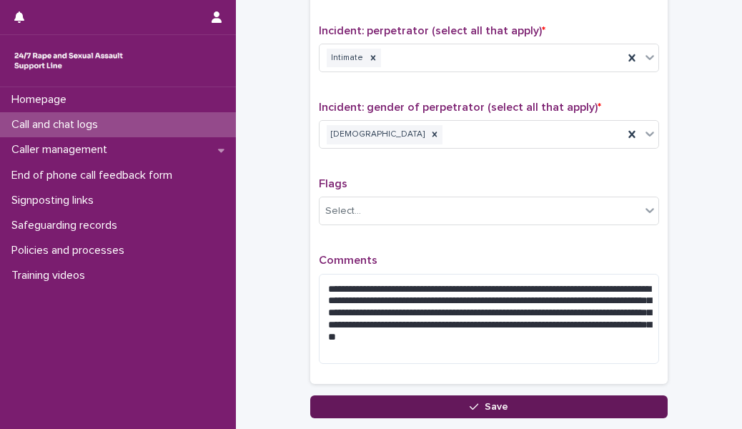
click at [435, 405] on button "Save" at bounding box center [488, 406] width 357 height 23
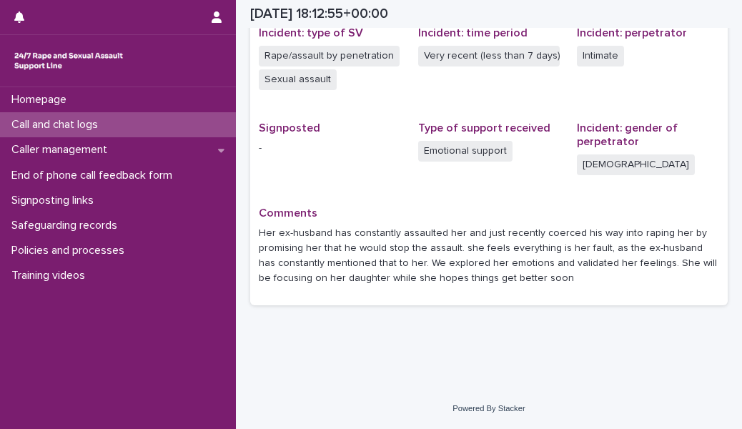
scroll to position [369, 0]
click at [207, 122] on div "Call and chat logs" at bounding box center [118, 124] width 236 height 25
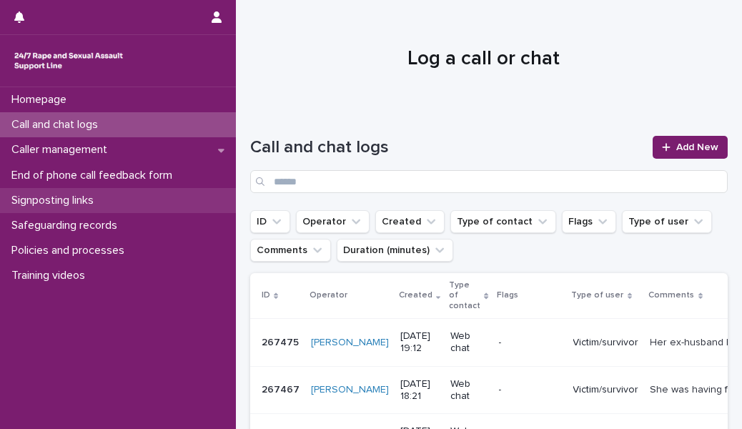
click at [157, 197] on div "Signposting links" at bounding box center [118, 200] width 236 height 25
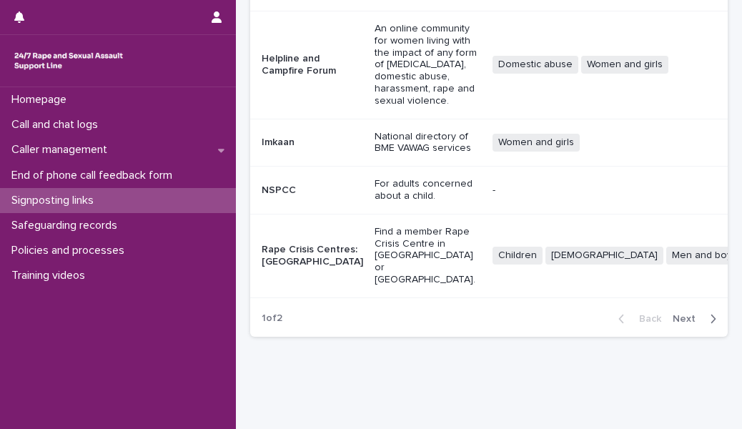
scroll to position [481, 0]
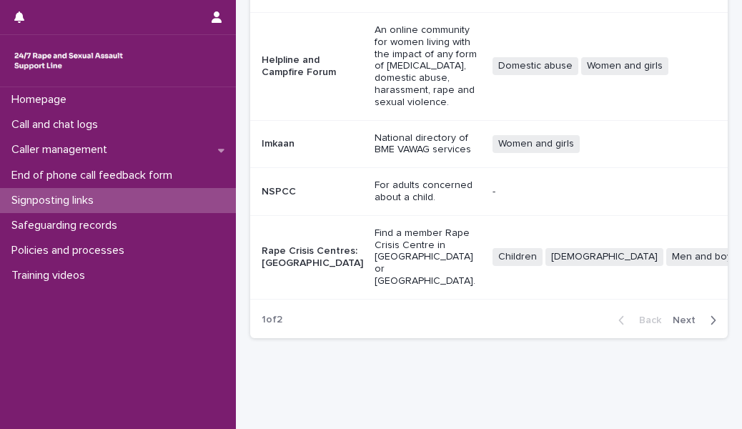
click at [704, 314] on div "button" at bounding box center [710, 320] width 12 height 13
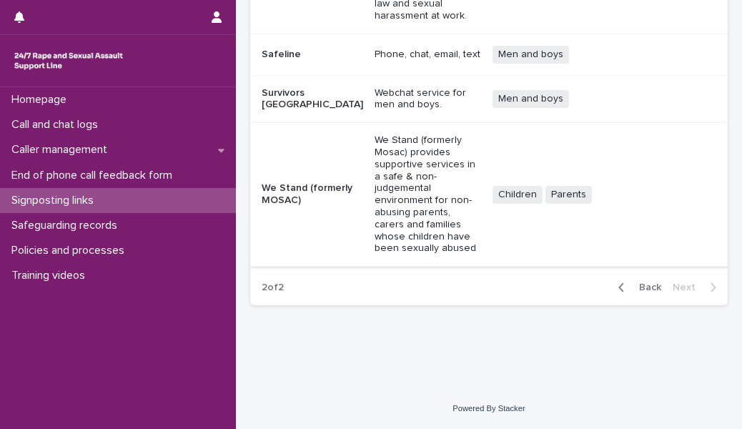
scroll to position [145, 0]
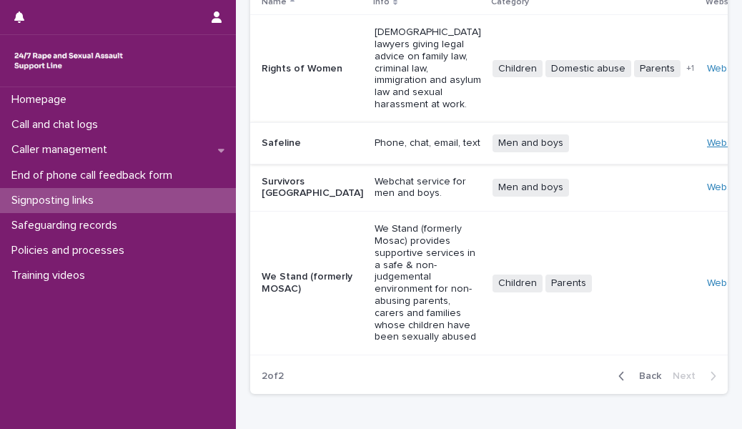
click at [707, 138] on link "Website" at bounding box center [725, 143] width 36 height 10
click at [707, 182] on link "Website" at bounding box center [725, 187] width 36 height 10
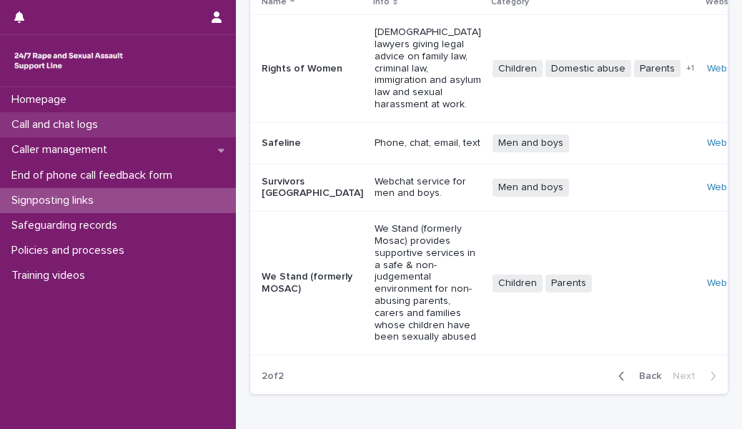
click at [96, 125] on p "Call and chat logs" at bounding box center [58, 125] width 104 height 14
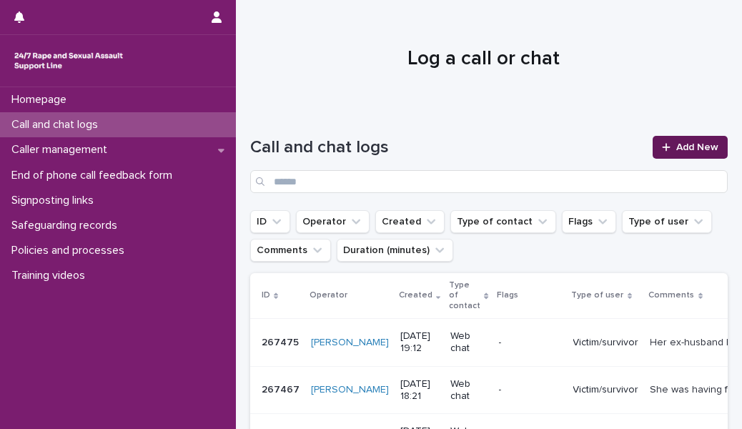
click at [688, 148] on span "Add New" at bounding box center [697, 147] width 42 height 10
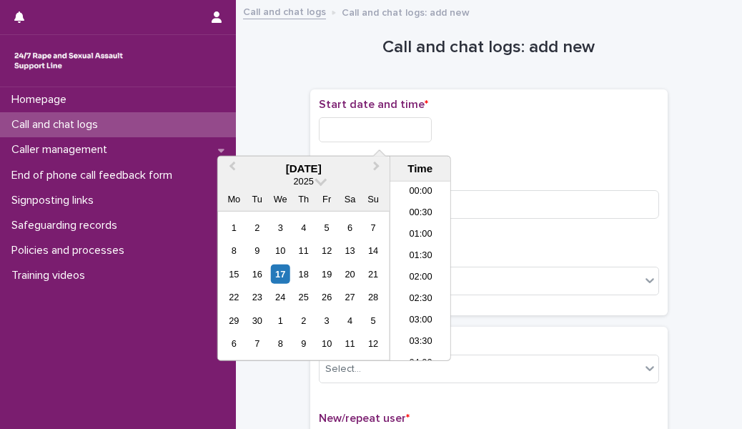
scroll to position [757, 0]
click at [358, 127] on input "text" at bounding box center [375, 129] width 113 height 25
click at [422, 274] on li "19:30" at bounding box center [420, 271] width 61 height 21
type input "**********"
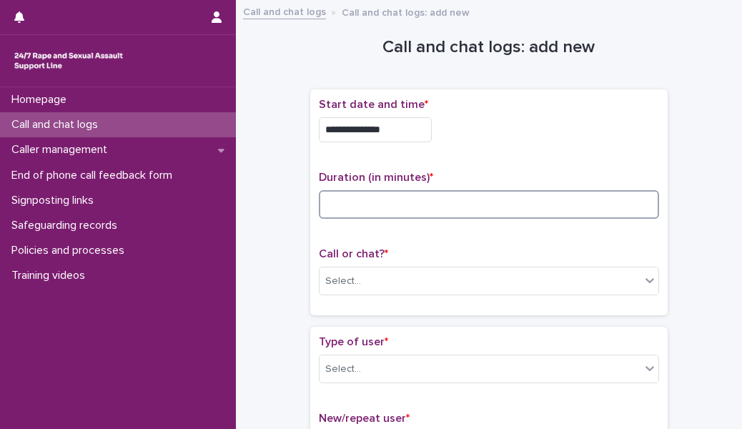
click at [390, 203] on input at bounding box center [489, 204] width 340 height 29
type input "**"
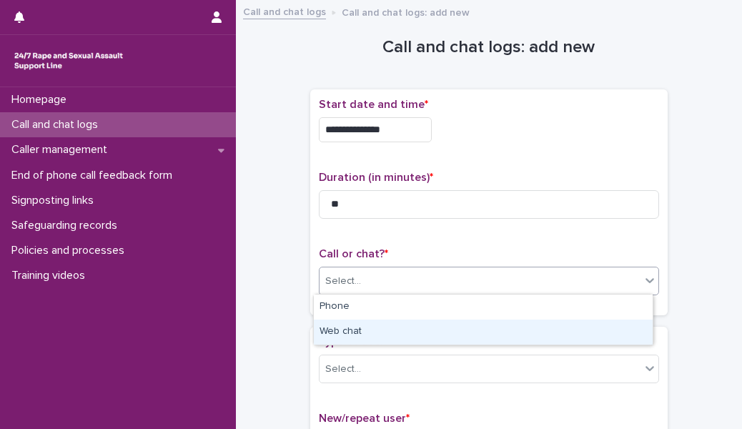
drag, startPoint x: 387, startPoint y: 268, endPoint x: 385, endPoint y: 342, distance: 74.4
click at [385, 342] on body "**********" at bounding box center [371, 214] width 742 height 429
click at [385, 342] on div "Web chat" at bounding box center [483, 332] width 339 height 25
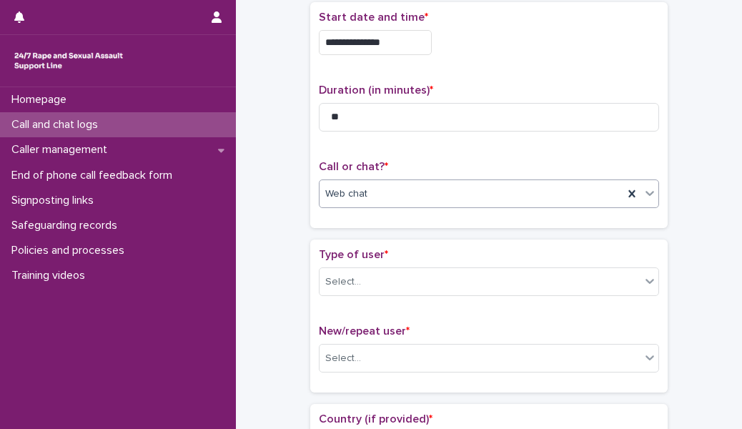
scroll to position [109, 0]
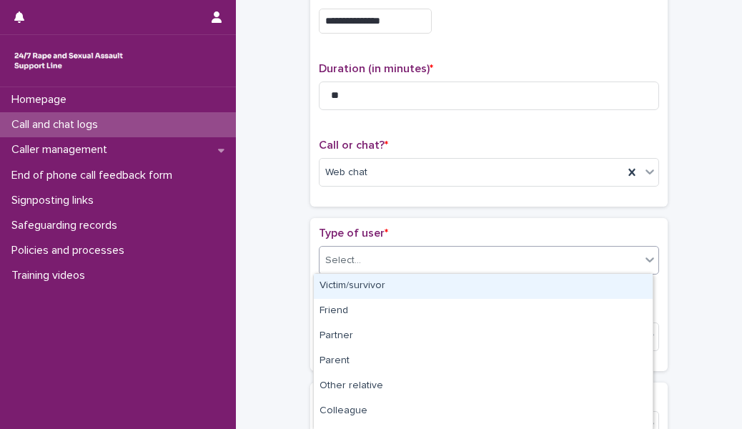
click at [385, 257] on div "Select..." at bounding box center [480, 261] width 321 height 24
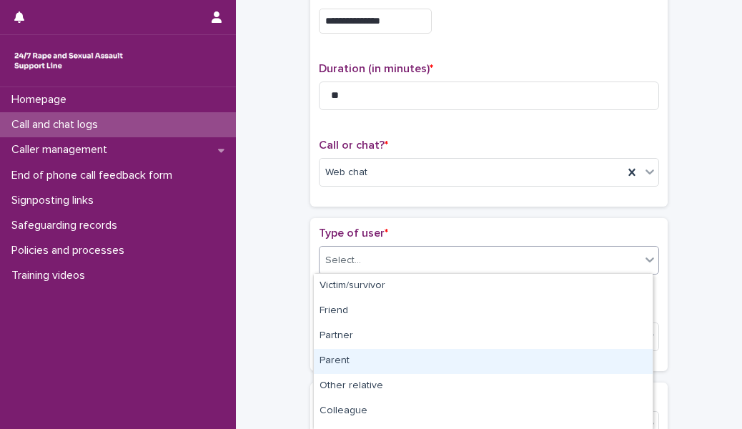
scroll to position [219, 0]
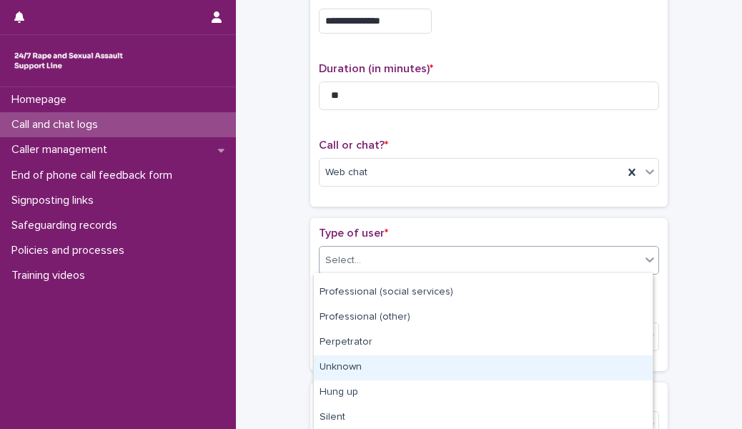
click at [382, 369] on div "Unknown" at bounding box center [483, 367] width 339 height 25
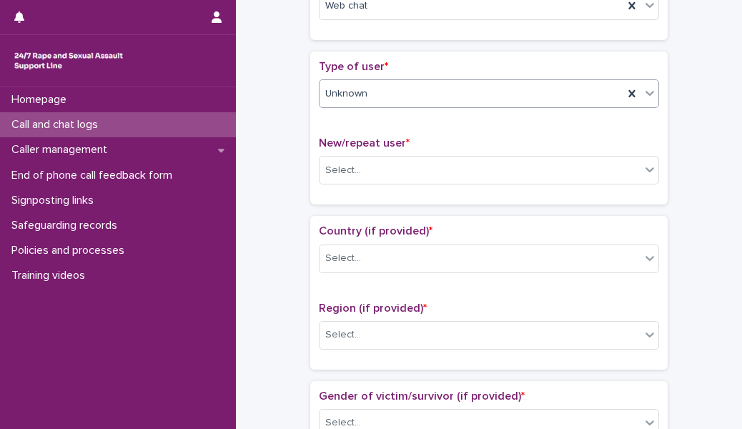
scroll to position [276, 0]
click at [374, 174] on div "Select..." at bounding box center [480, 170] width 321 height 24
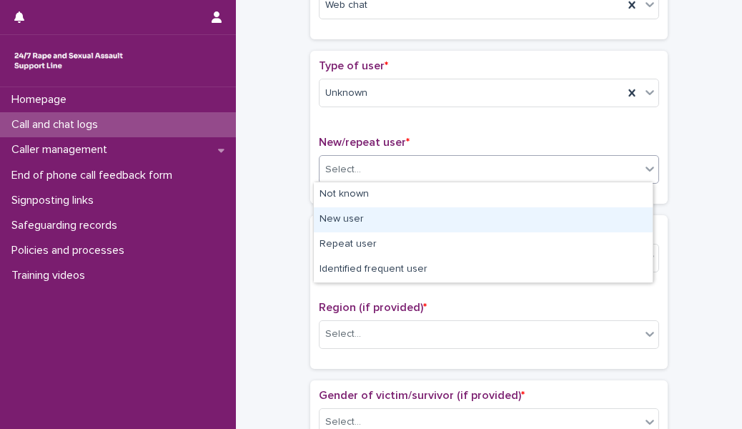
click at [372, 222] on div "New user" at bounding box center [483, 219] width 339 height 25
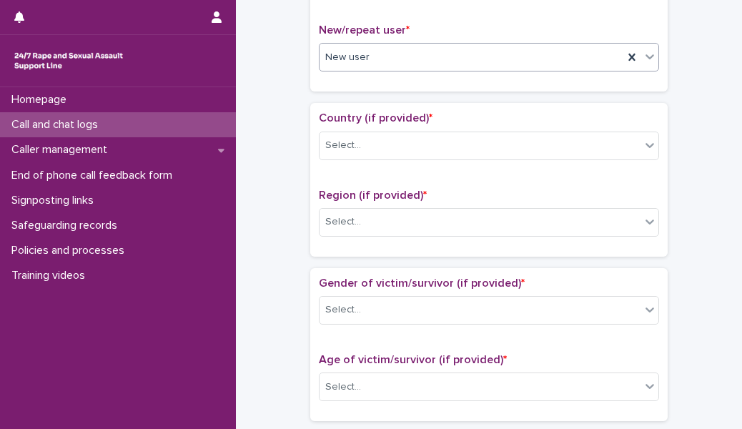
scroll to position [390, 0]
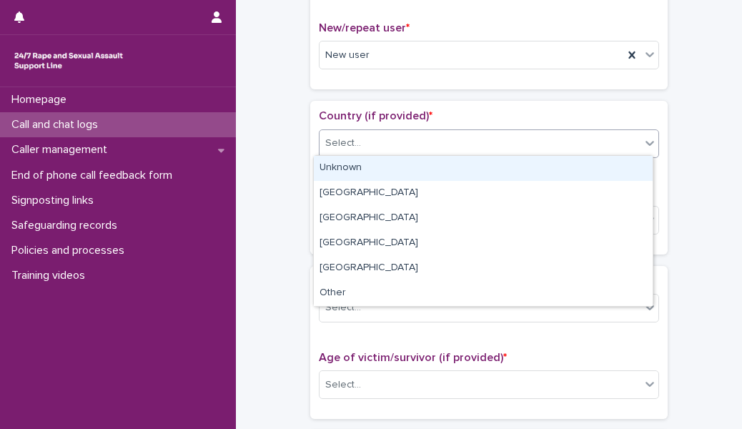
click at [369, 140] on div "Select..." at bounding box center [480, 144] width 321 height 24
drag, startPoint x: 367, startPoint y: 166, endPoint x: 367, endPoint y: 205, distance: 39.3
click at [367, 164] on div "Unknown" at bounding box center [483, 168] width 339 height 25
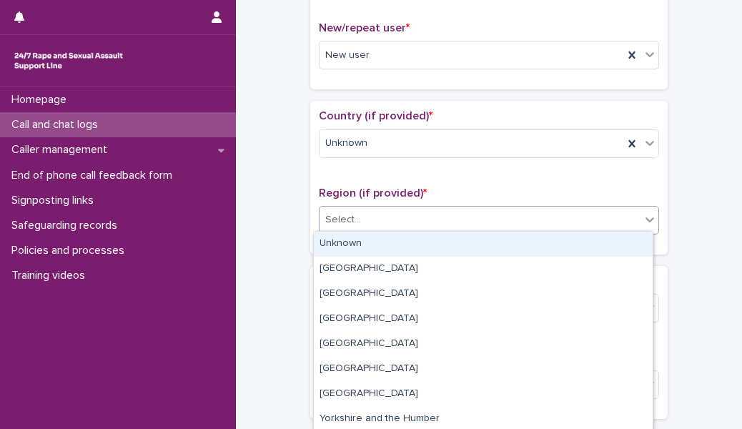
click at [362, 214] on input "text" at bounding box center [362, 220] width 1 height 12
click at [355, 247] on div "Unknown" at bounding box center [483, 244] width 339 height 25
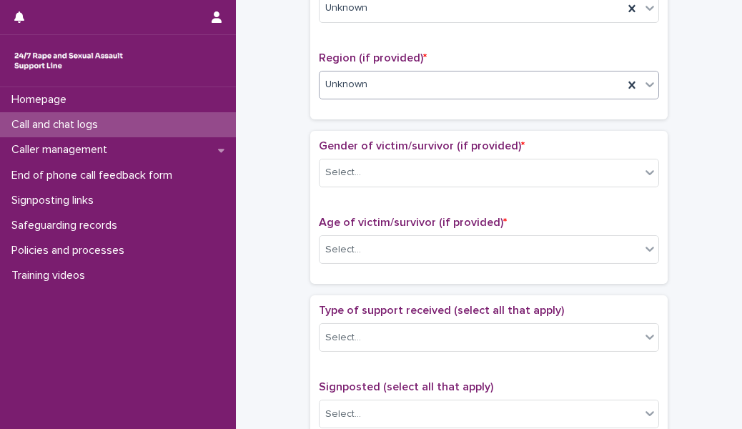
scroll to position [528, 0]
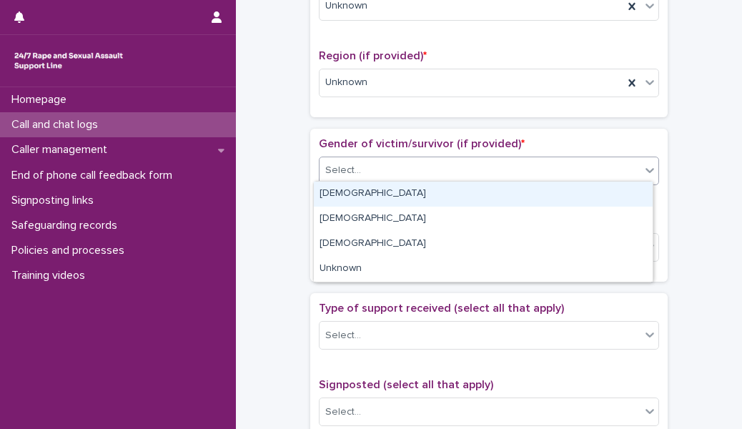
click at [364, 173] on div "Select..." at bounding box center [480, 171] width 321 height 24
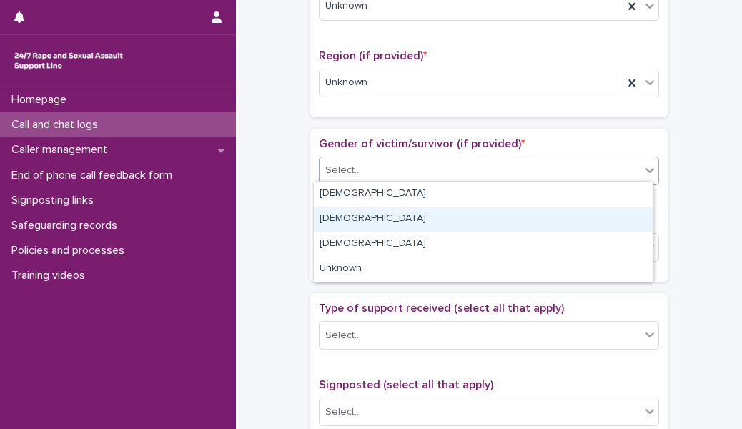
click at [365, 219] on div "[DEMOGRAPHIC_DATA]" at bounding box center [483, 219] width 339 height 25
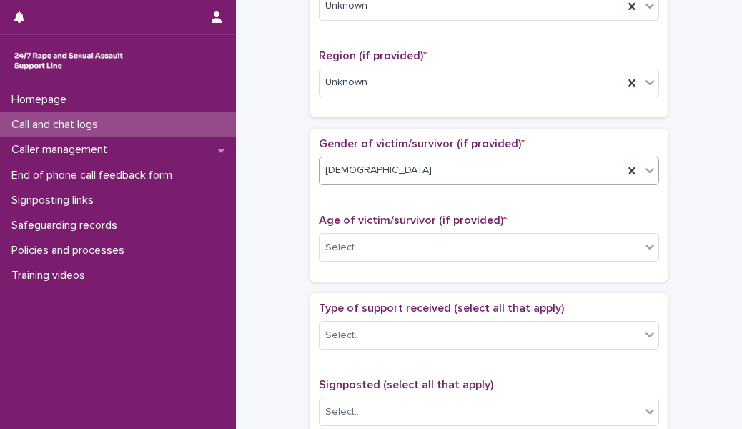
scroll to position [668, 0]
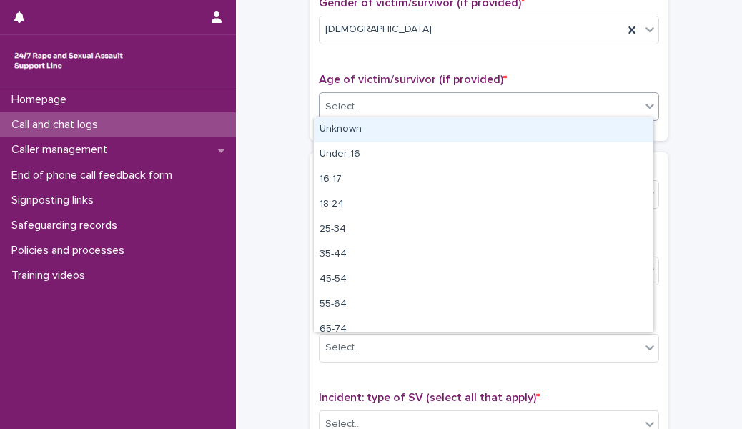
click at [362, 108] on div "Select..." at bounding box center [480, 107] width 321 height 24
click at [364, 130] on div "Unknown" at bounding box center [483, 129] width 339 height 25
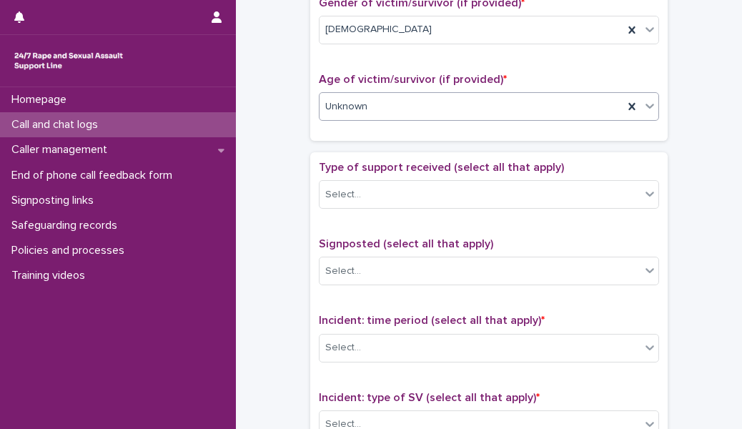
scroll to position [738, 0]
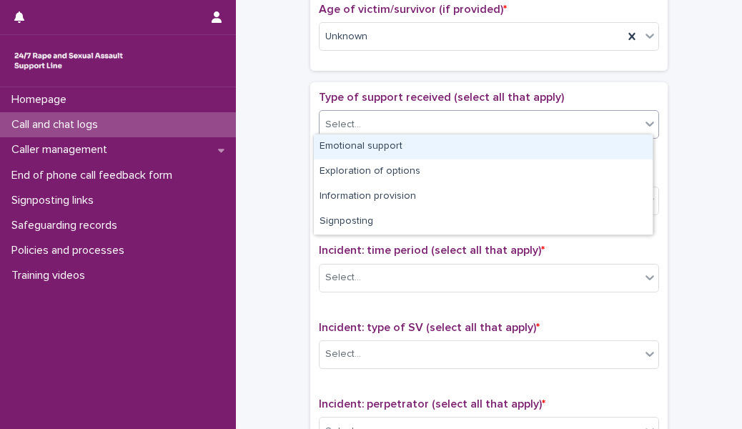
click at [364, 130] on div "Select..." at bounding box center [480, 125] width 321 height 24
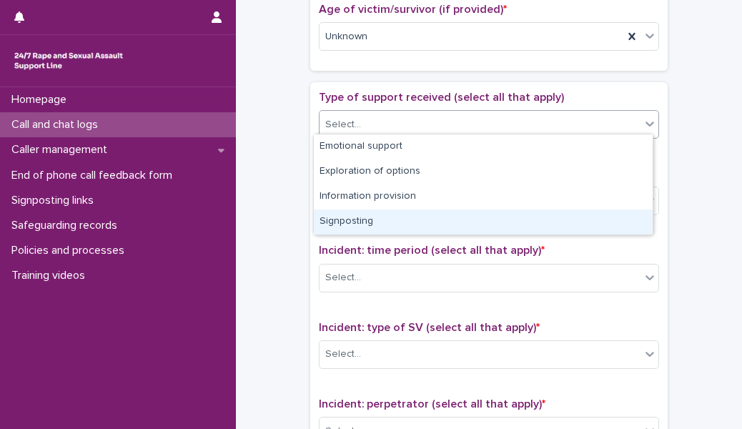
click at [371, 214] on div "Signposting" at bounding box center [483, 221] width 339 height 25
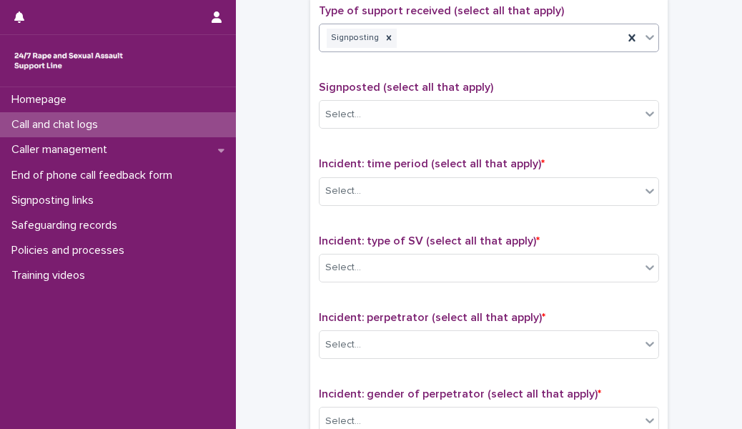
scroll to position [829, 0]
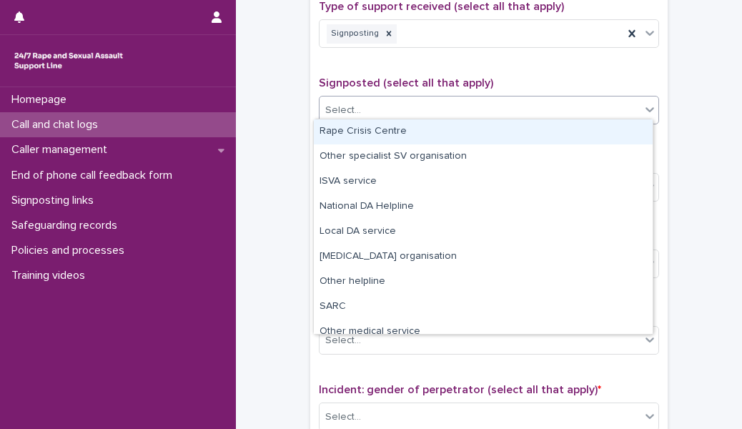
click at [380, 96] on div "Select..." at bounding box center [489, 110] width 340 height 29
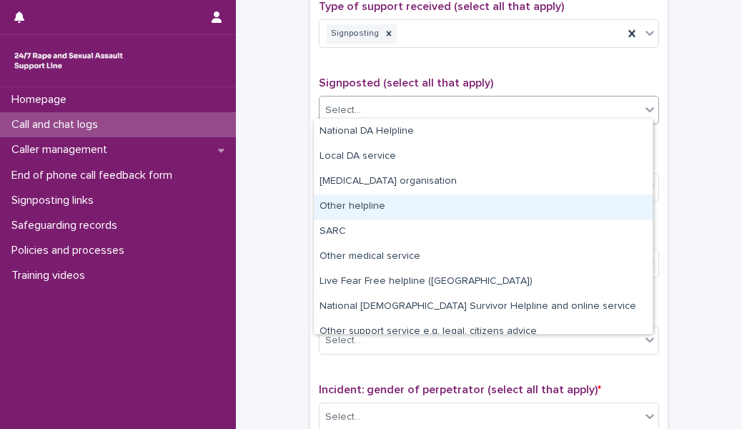
scroll to position [85, 0]
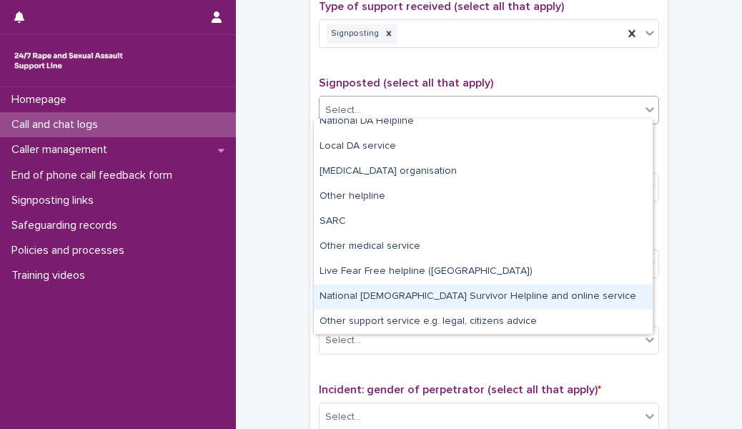
click at [407, 300] on div "National [DEMOGRAPHIC_DATA] Survivor Helpline and online service" at bounding box center [483, 297] width 339 height 25
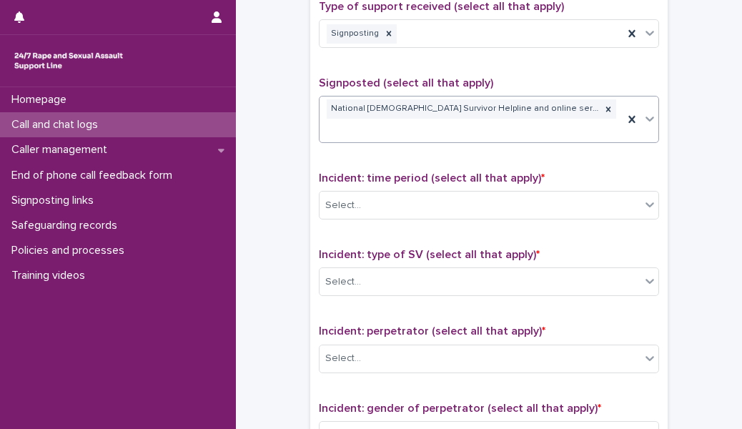
click at [542, 97] on div "National [DEMOGRAPHIC_DATA] Survivor Helpline and online service" at bounding box center [472, 120] width 304 height 46
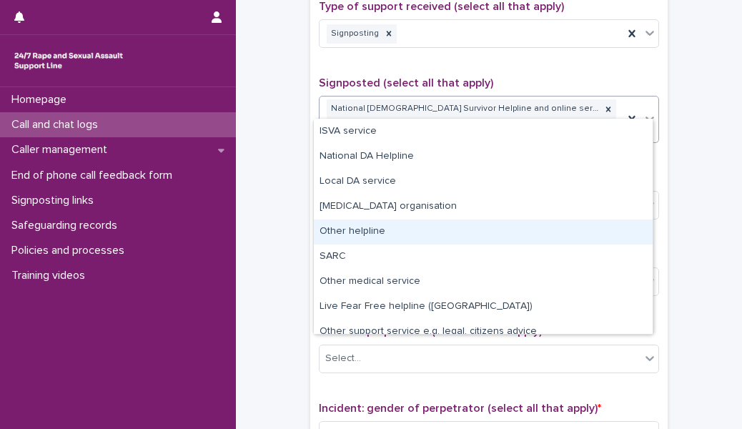
scroll to position [60, 0]
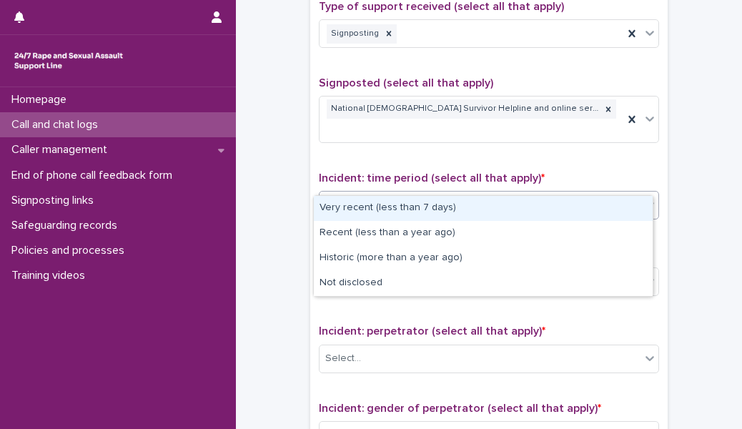
click at [465, 194] on div "Select..." at bounding box center [480, 206] width 321 height 24
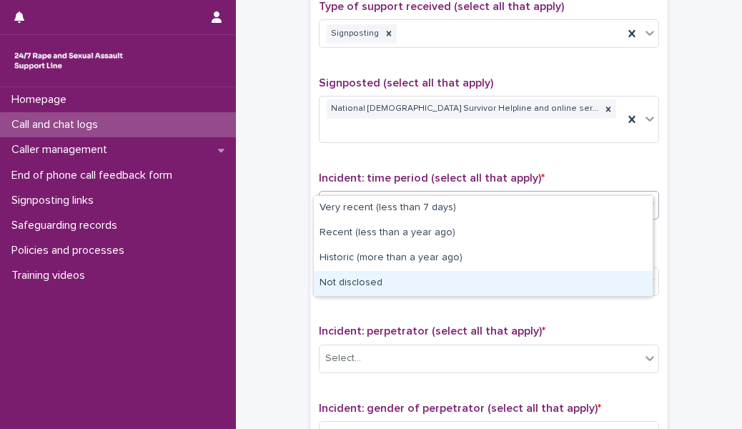
click at [435, 280] on div "Not disclosed" at bounding box center [483, 283] width 339 height 25
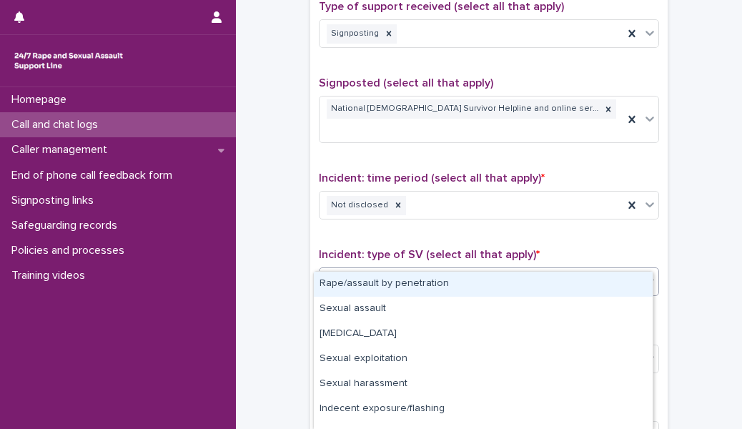
click at [436, 270] on div "Select..." at bounding box center [480, 282] width 321 height 24
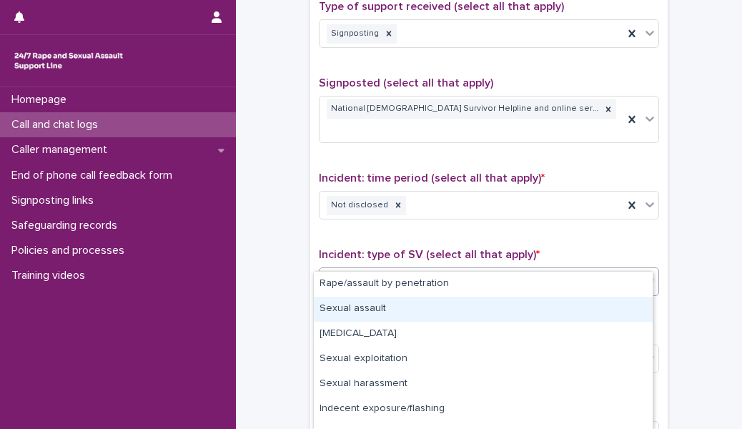
scroll to position [92, 0]
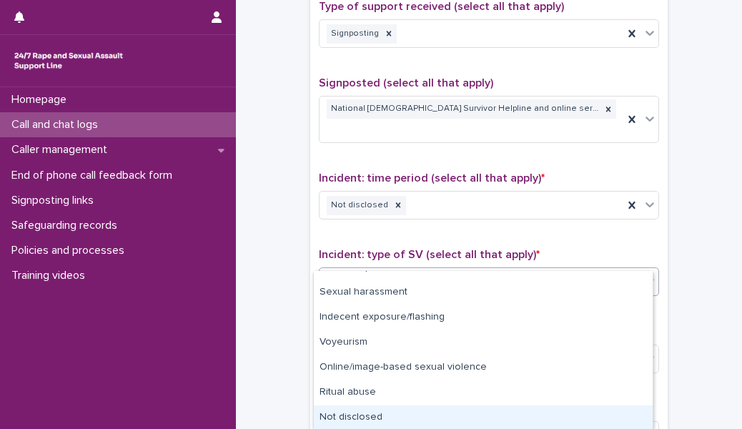
click at [410, 412] on div "Not disclosed" at bounding box center [483, 417] width 339 height 25
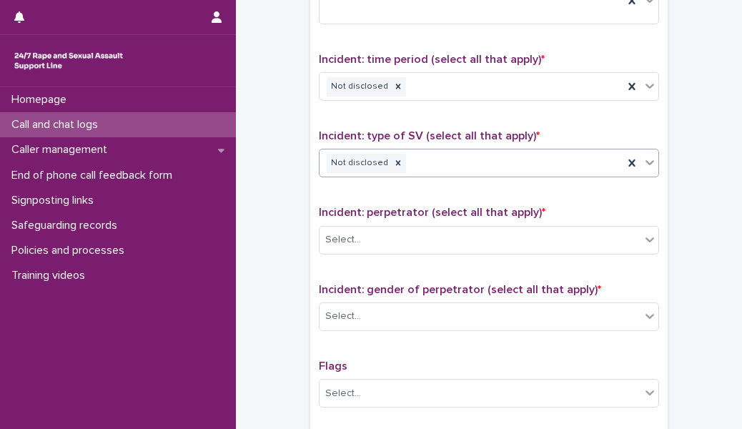
scroll to position [963, 0]
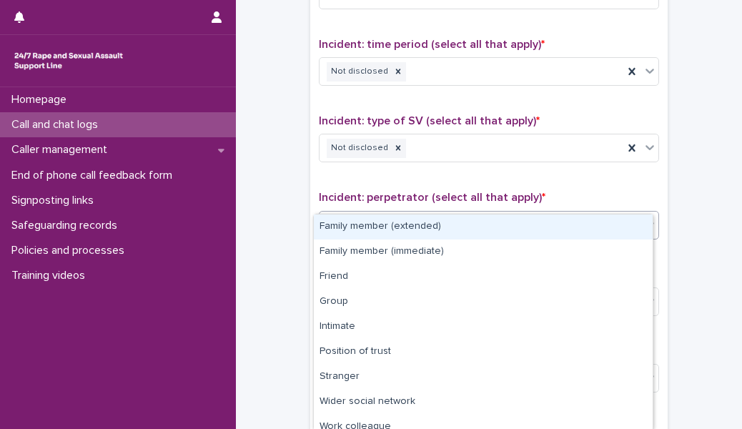
click at [417, 213] on div "Select..." at bounding box center [480, 225] width 321 height 24
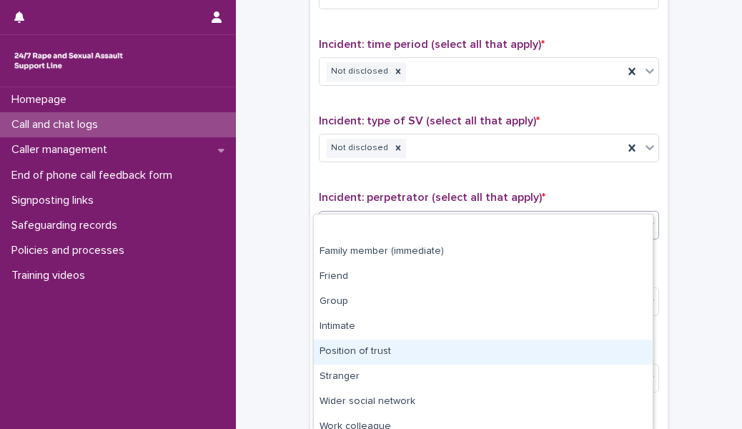
scroll to position [59, 0]
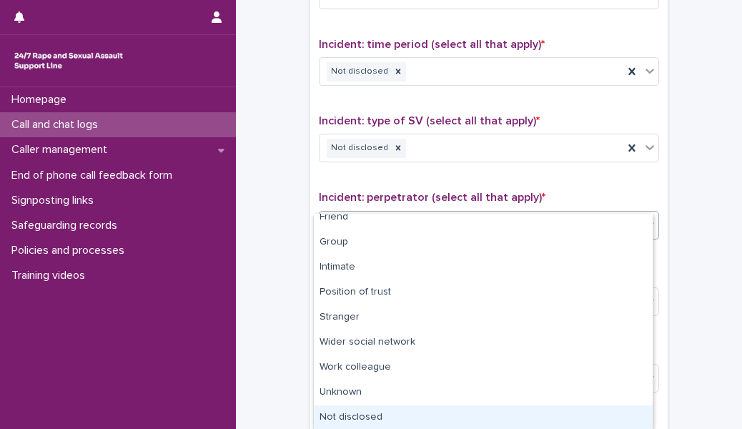
click at [400, 410] on div "Not disclosed" at bounding box center [483, 417] width 339 height 25
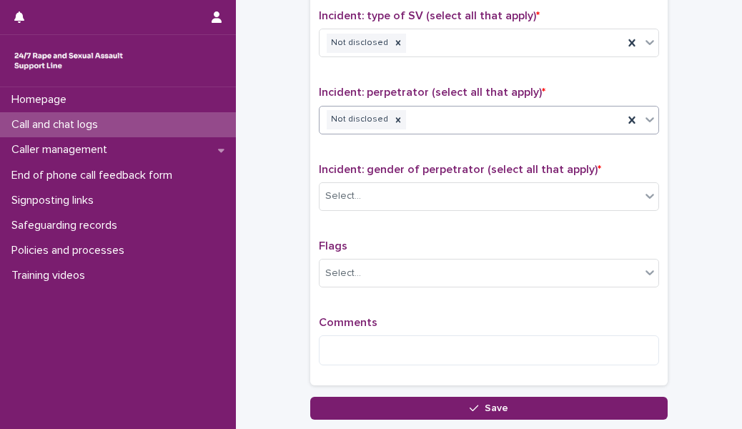
scroll to position [1072, 0]
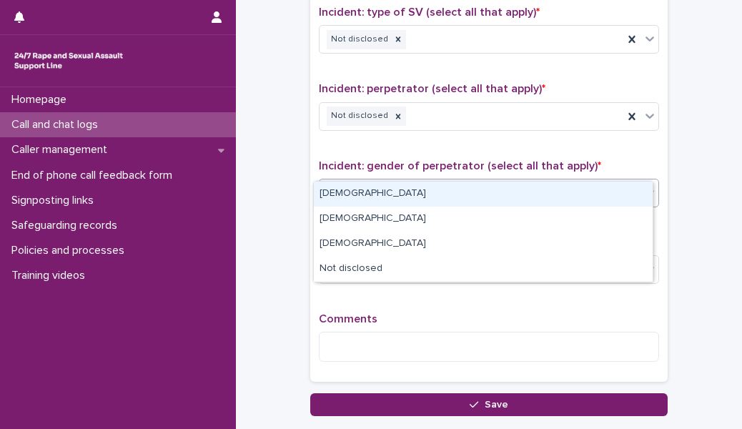
click at [416, 181] on div "Select..." at bounding box center [480, 193] width 321 height 24
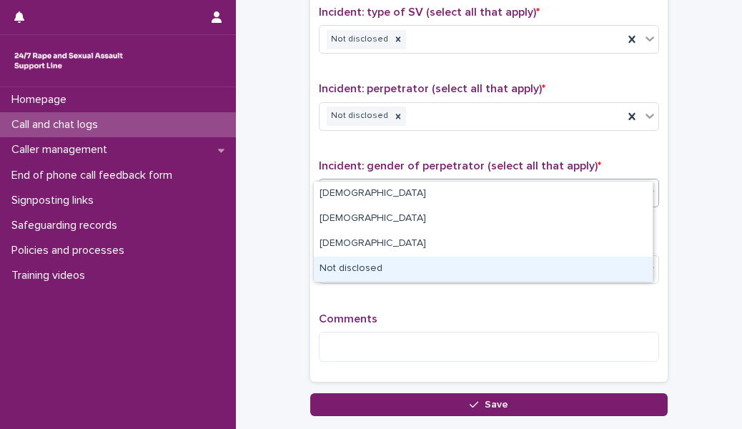
click at [391, 261] on div "Not disclosed" at bounding box center [483, 269] width 339 height 25
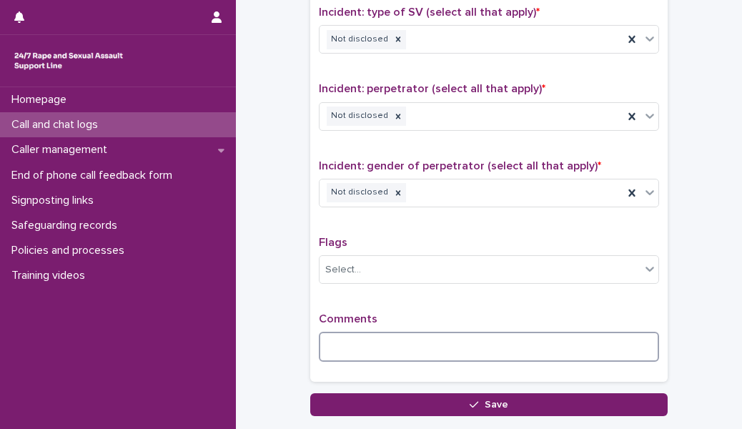
click at [360, 332] on textarea at bounding box center [489, 347] width 340 height 30
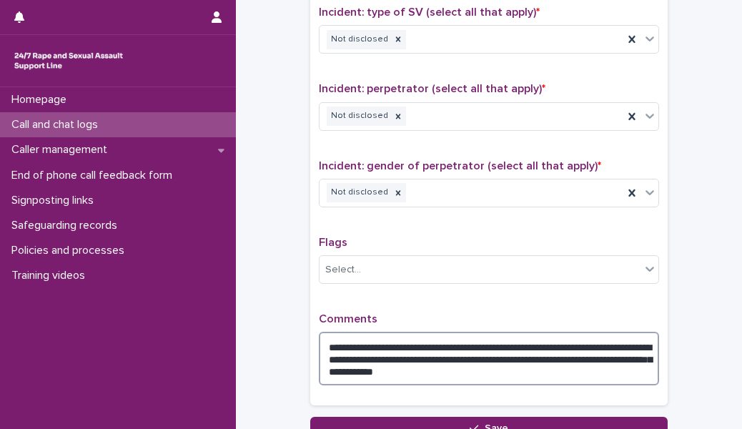
click at [538, 352] on textarea "**********" at bounding box center [489, 359] width 340 height 54
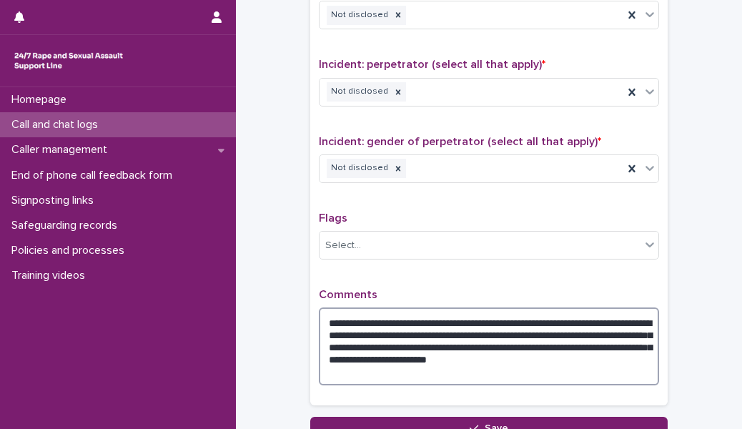
scroll to position [1102, 0]
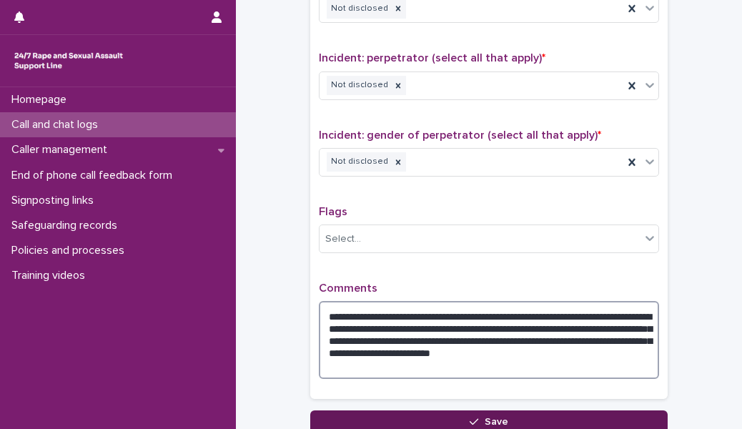
type textarea "**********"
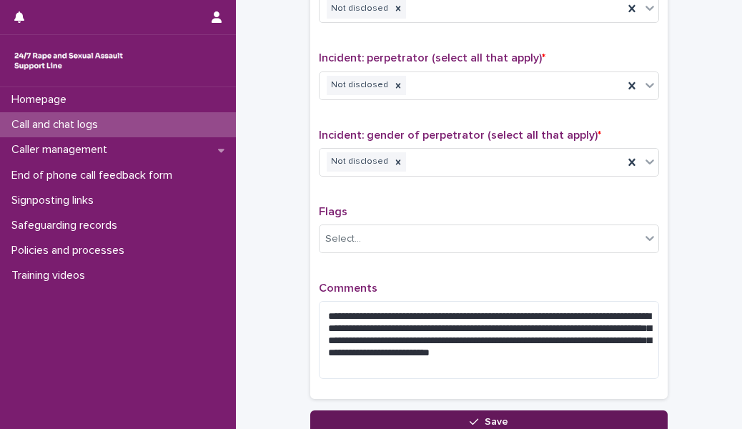
click at [455, 410] on button "Save" at bounding box center [488, 421] width 357 height 23
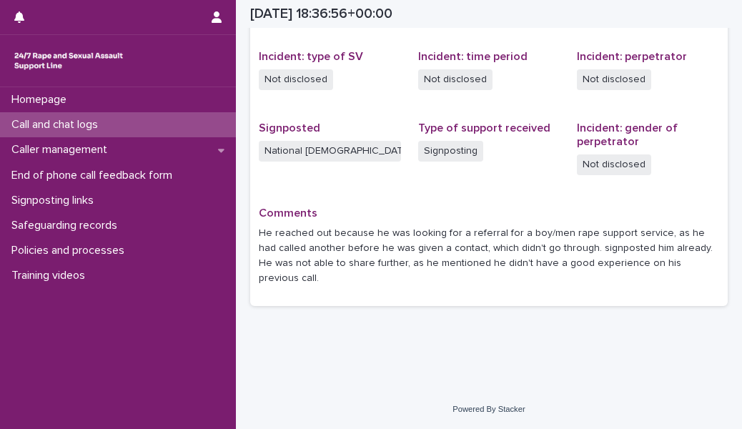
scroll to position [330, 0]
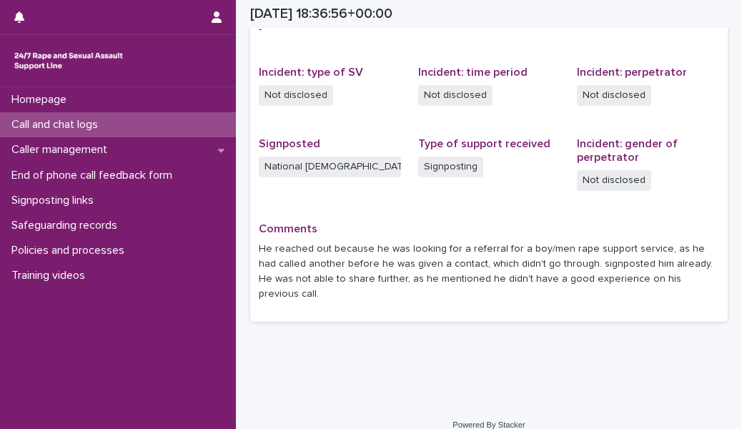
click at [169, 126] on div "Call and chat logs" at bounding box center [118, 124] width 236 height 25
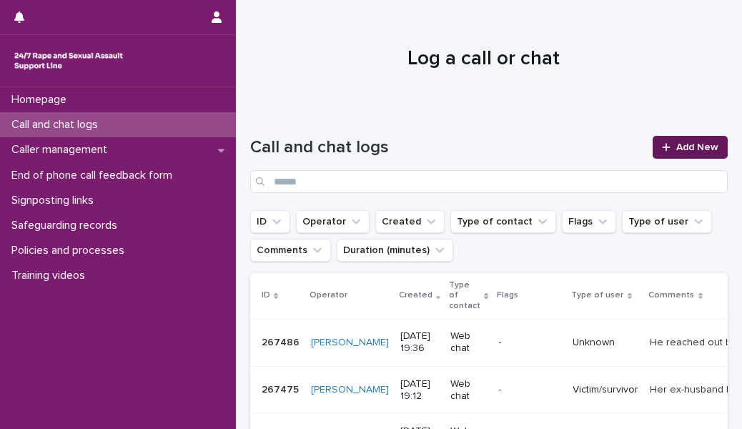
click at [666, 137] on link "Add New" at bounding box center [690, 147] width 75 height 23
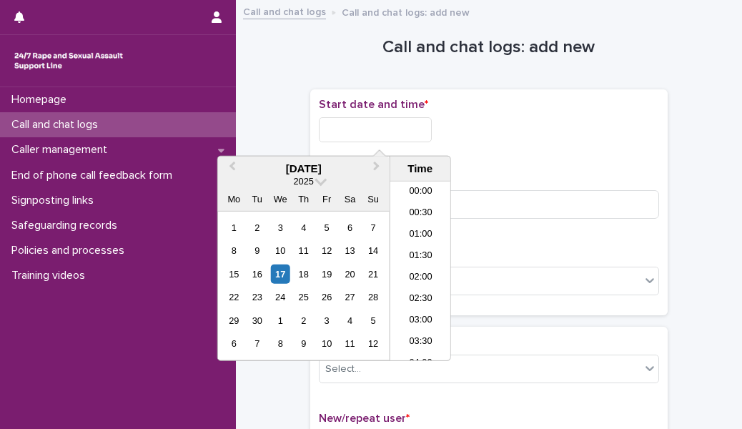
scroll to position [757, 0]
click at [404, 133] on input "text" at bounding box center [375, 129] width 113 height 25
click at [428, 274] on li "19:30" at bounding box center [420, 271] width 61 height 21
type input "**********"
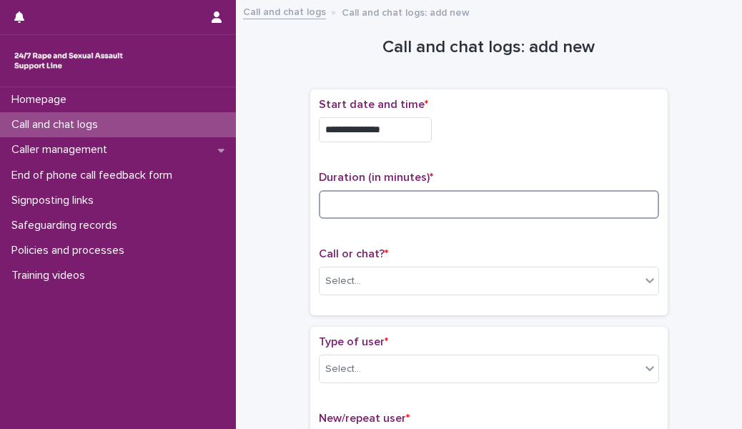
click at [377, 204] on input at bounding box center [489, 204] width 340 height 29
type input "*"
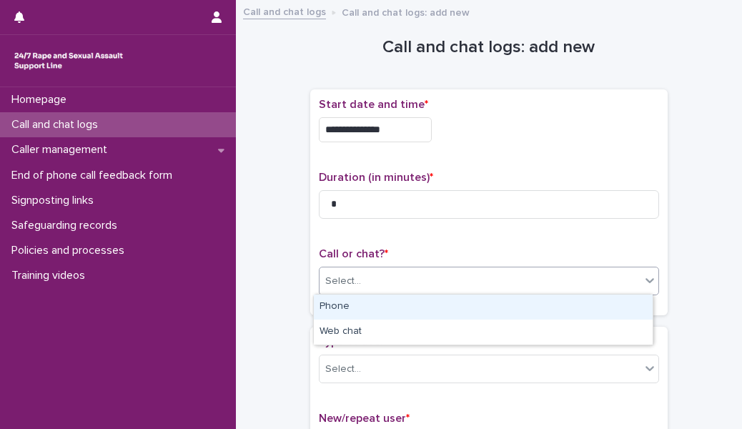
click at [377, 282] on div "Select..." at bounding box center [480, 282] width 321 height 24
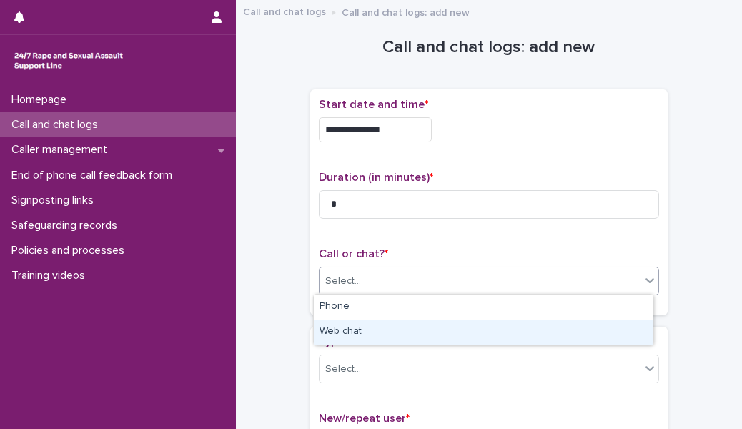
click at [379, 335] on div "Web chat" at bounding box center [483, 332] width 339 height 25
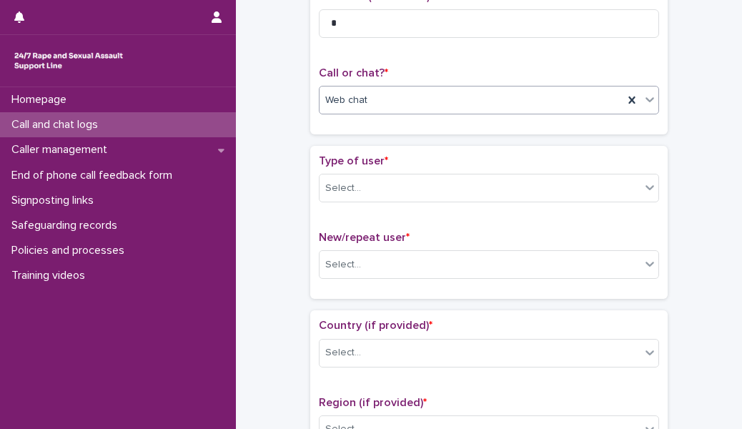
scroll to position [183, 0]
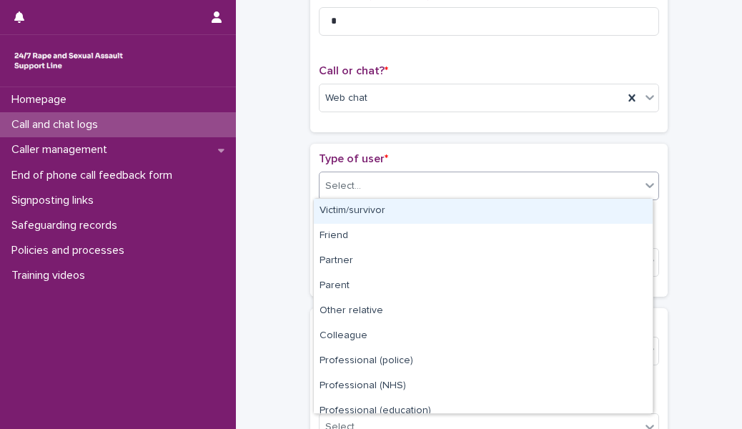
click at [396, 179] on div "Select..." at bounding box center [480, 186] width 321 height 24
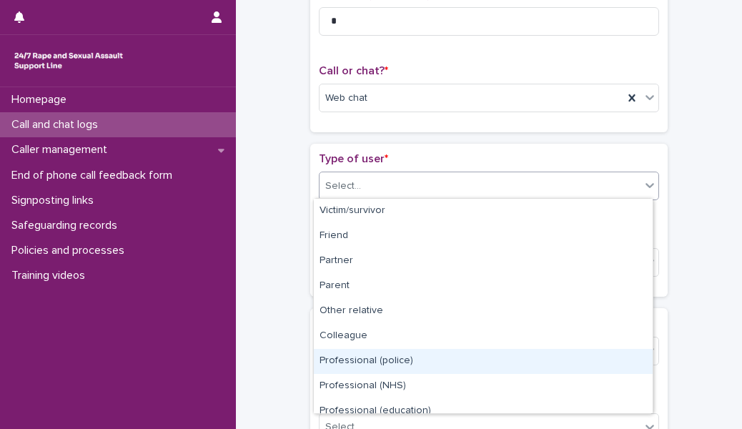
scroll to position [160, 0]
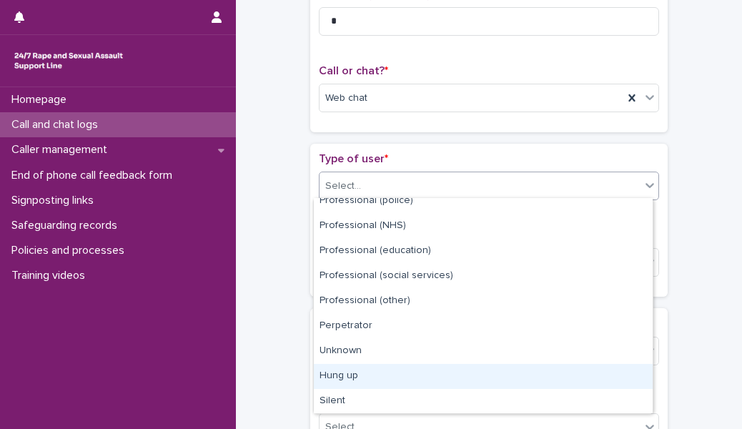
click at [387, 377] on div "Hung up" at bounding box center [483, 376] width 339 height 25
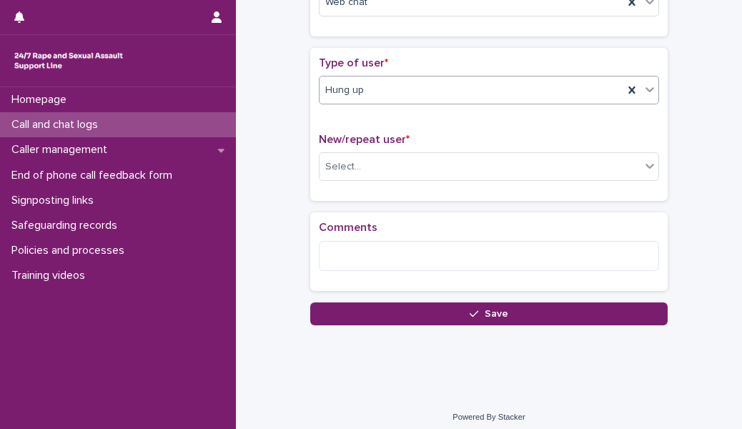
scroll to position [285, 0]
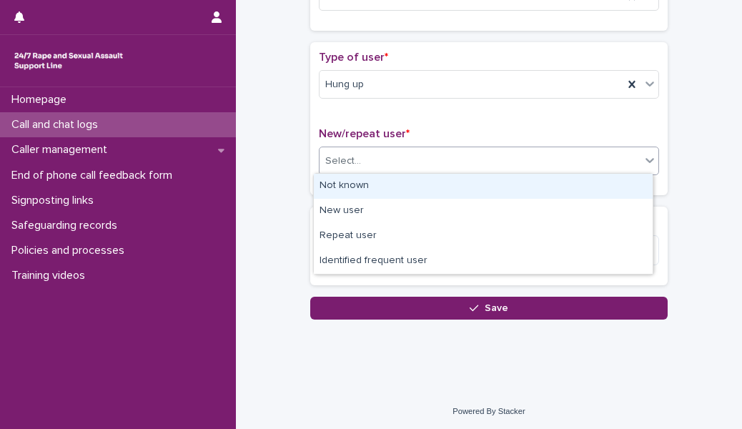
click at [375, 151] on div "Select..." at bounding box center [480, 161] width 321 height 24
click at [362, 178] on div "Not known" at bounding box center [483, 186] width 339 height 25
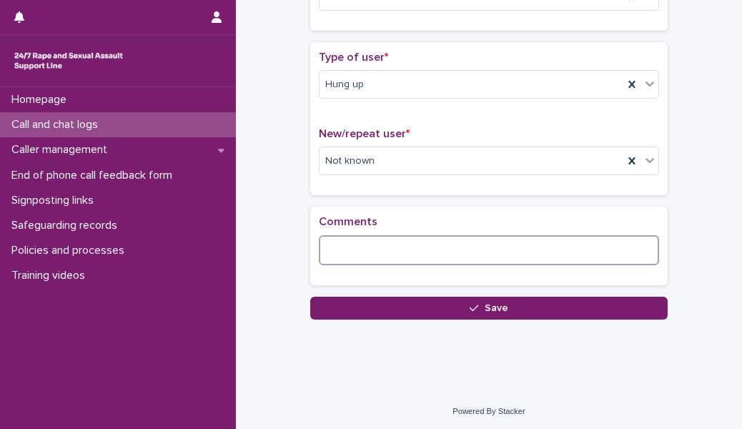
click at [339, 249] on textarea at bounding box center [489, 250] width 340 height 30
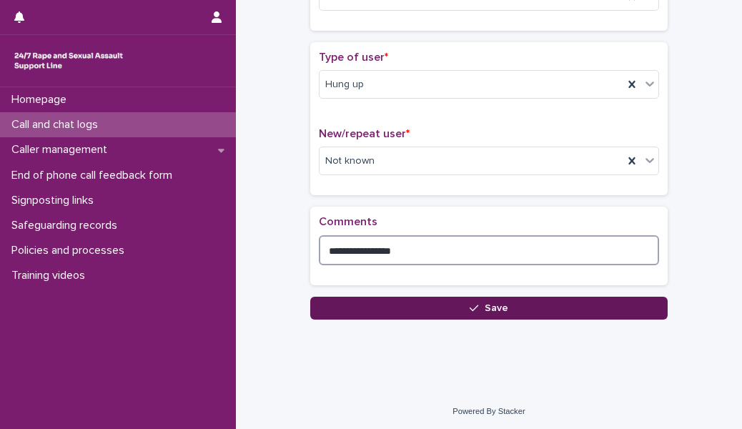
type textarea "**********"
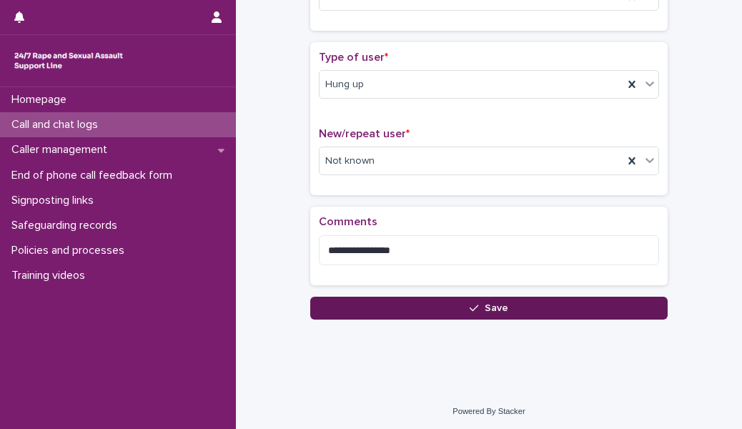
click at [372, 302] on button "Save" at bounding box center [488, 308] width 357 height 23
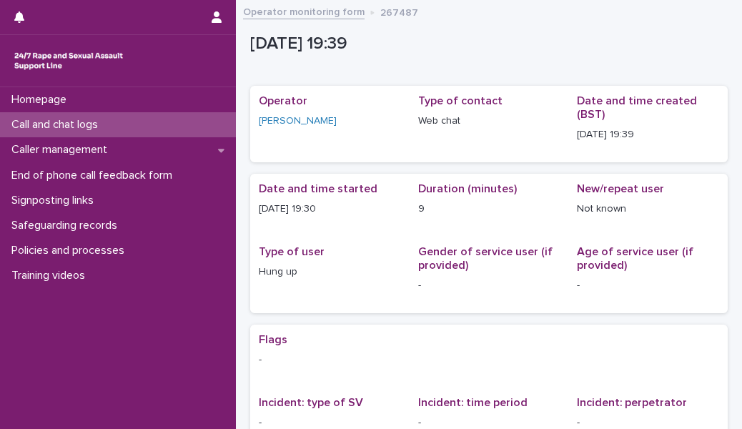
click at [94, 122] on p "Call and chat logs" at bounding box center [58, 125] width 104 height 14
